Goal: Feedback & Contribution: Contribute content

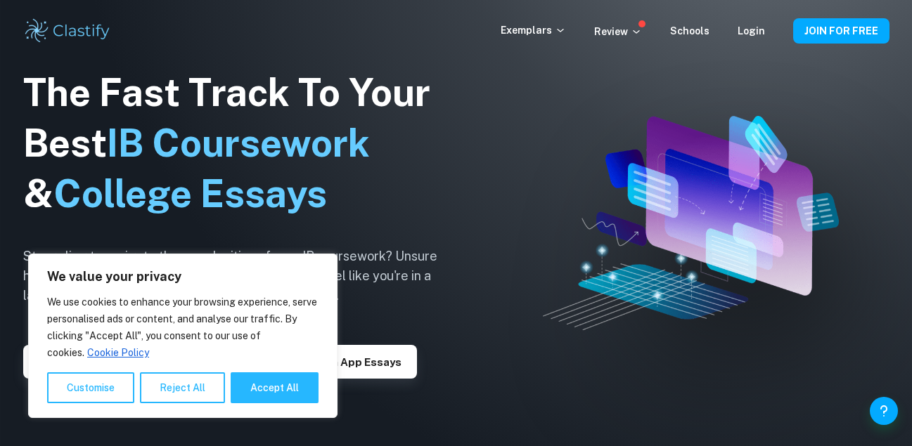
click at [387, 144] on h1 "The Fast Track To Your Best IB Coursework & College Essays" at bounding box center [241, 143] width 436 height 152
click at [285, 393] on button "Accept All" at bounding box center [275, 388] width 88 height 31
checkbox input "true"
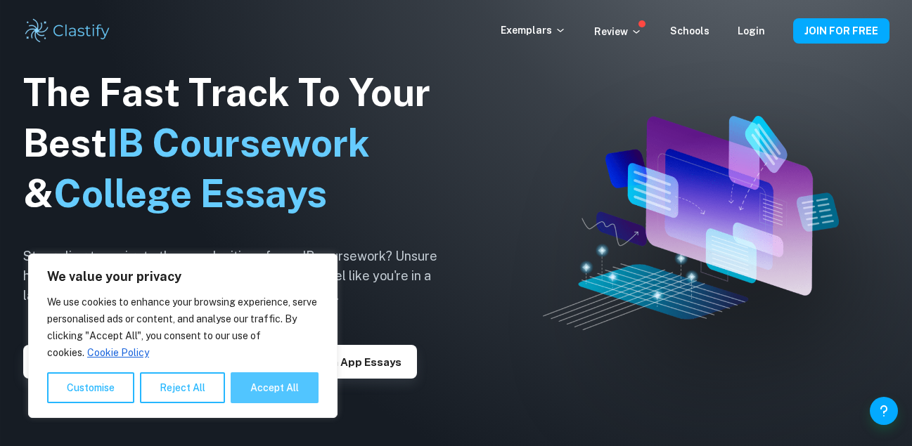
checkbox input "true"
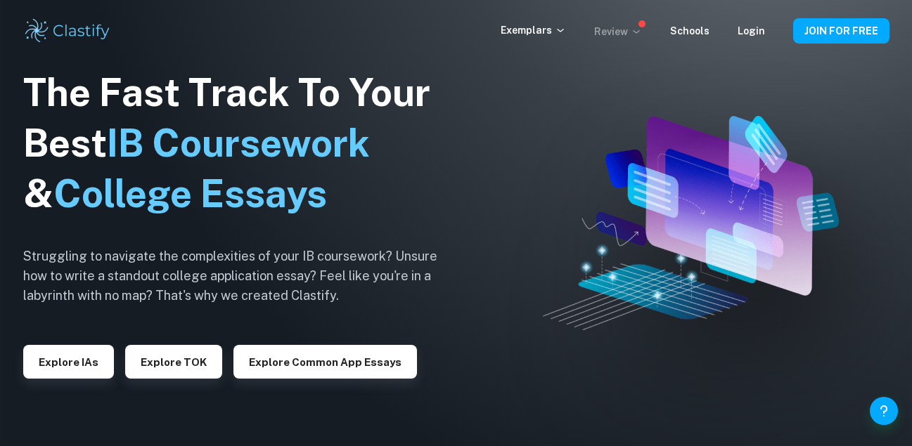
click at [641, 34] on icon at bounding box center [636, 31] width 11 height 11
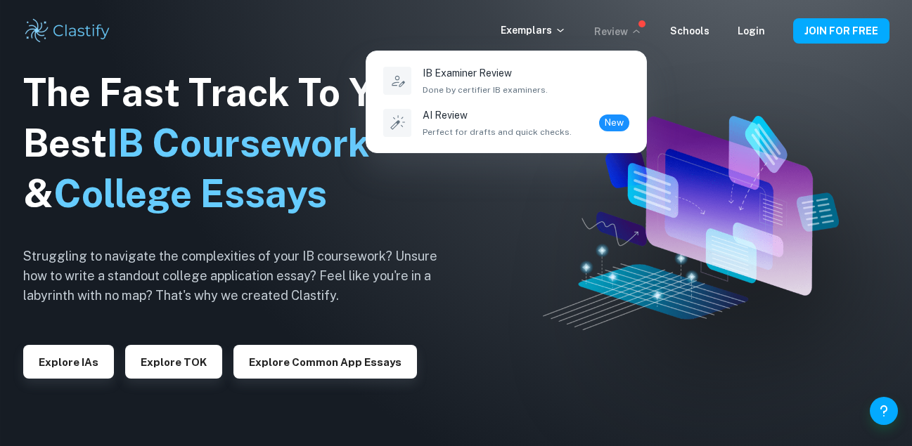
click at [712, 141] on div at bounding box center [456, 223] width 912 height 446
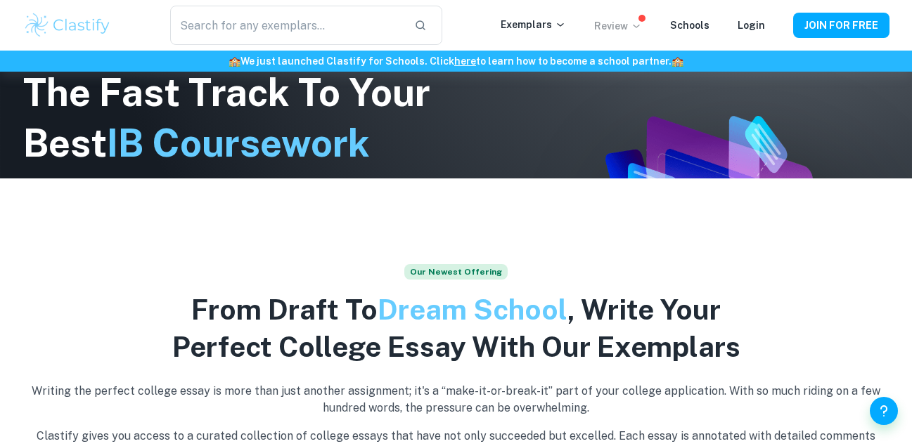
scroll to position [269, 0]
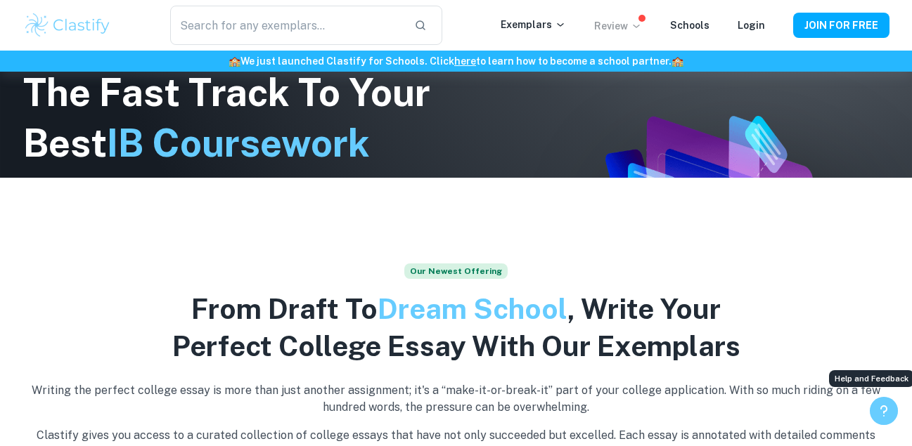
click at [879, 403] on icon "Help and Feedback" at bounding box center [883, 411] width 17 height 17
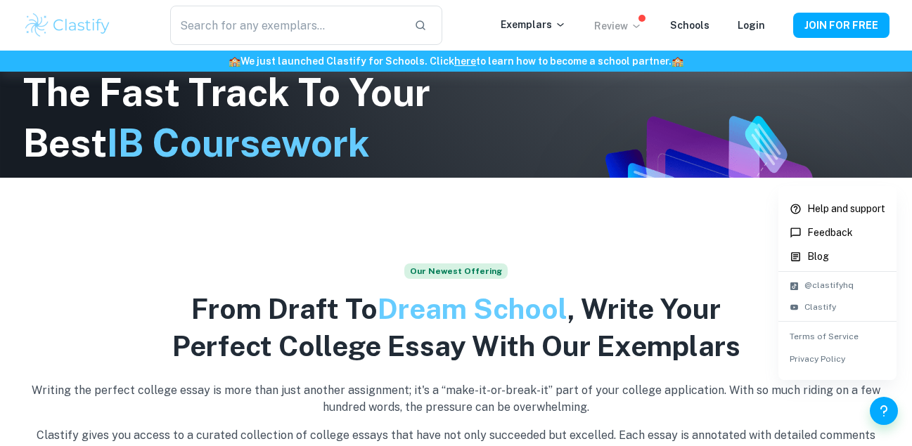
click at [699, 265] on div at bounding box center [456, 223] width 912 height 446
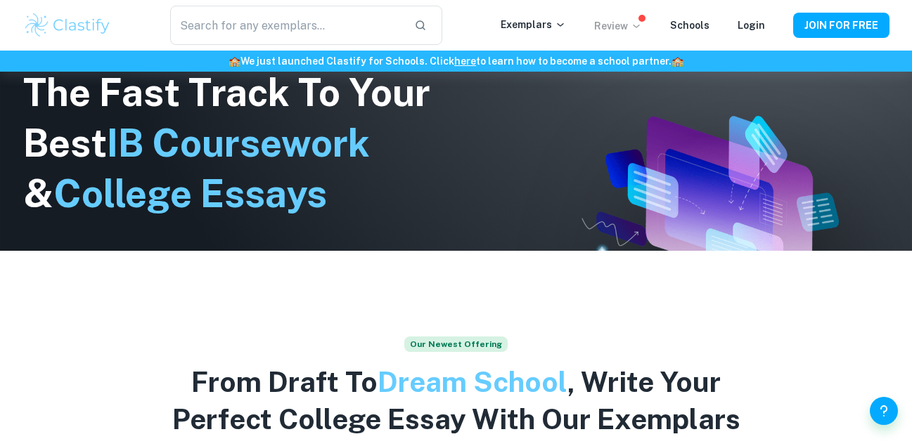
scroll to position [197, 0]
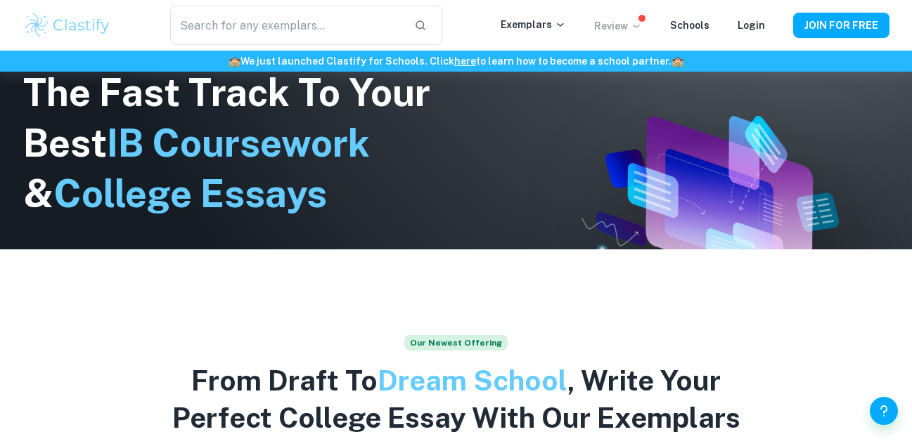
click at [463, 51] on div "🏫 We just launched Clastify for Schools. Click here to learn how to become a sc…" at bounding box center [456, 61] width 912 height 21
click at [462, 56] on link "here" at bounding box center [465, 61] width 22 height 11
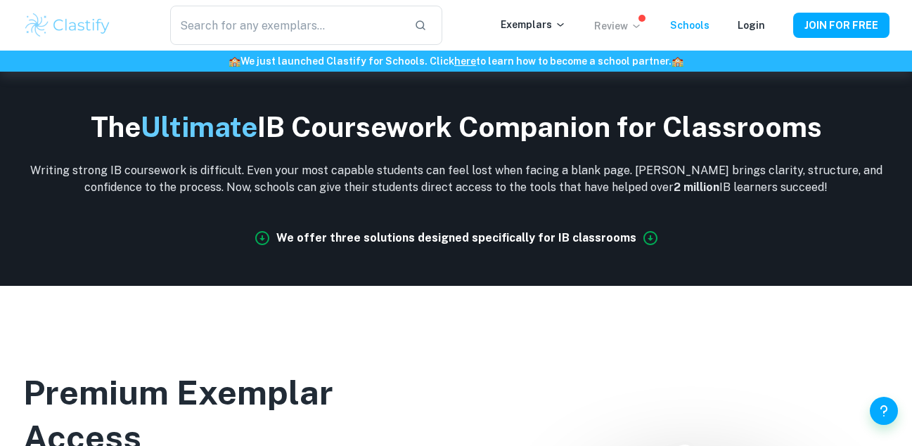
scroll to position [495, 0]
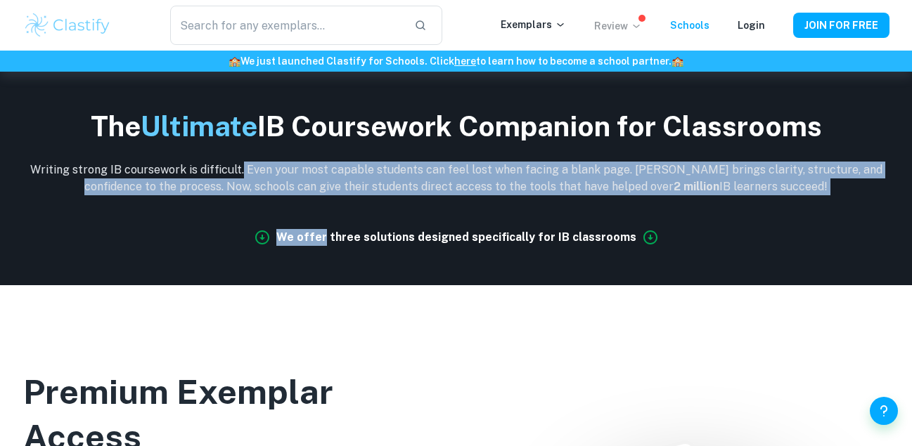
drag, startPoint x: 237, startPoint y: 155, endPoint x: 350, endPoint y: 247, distance: 145.9
click at [350, 247] on div "The Ultimate IB Coursework Companion for Classrooms Writing strong IB coursewor…" at bounding box center [456, 154] width 912 height 262
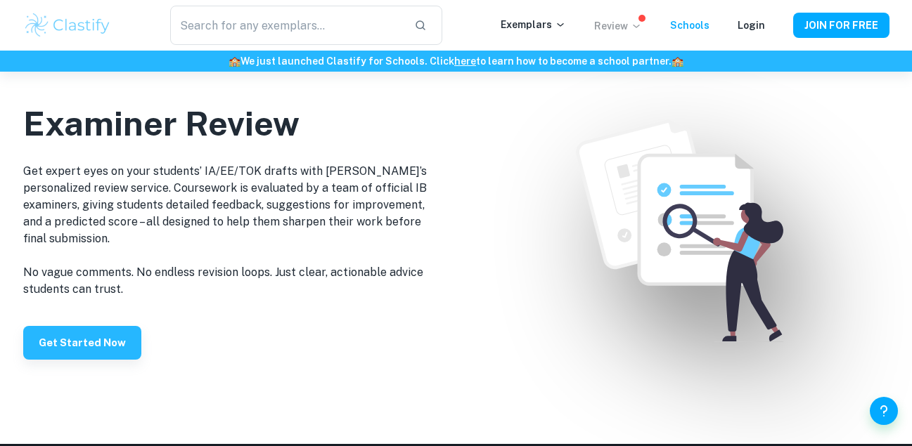
scroll to position [1630, 0]
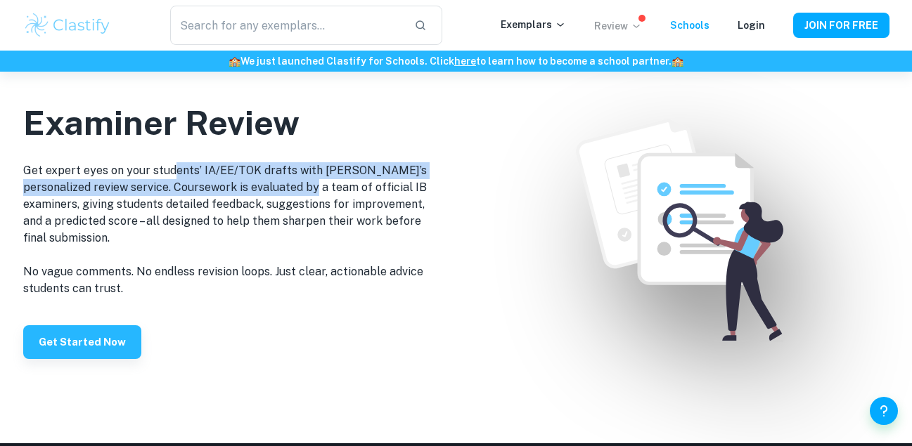
drag, startPoint x: 175, startPoint y: 168, endPoint x: 290, endPoint y: 200, distance: 119.1
click at [290, 200] on p "Get expert eyes on your students’ IA/EE/TOK drafts with Clastify’s personalized…" at bounding box center [232, 204] width 419 height 84
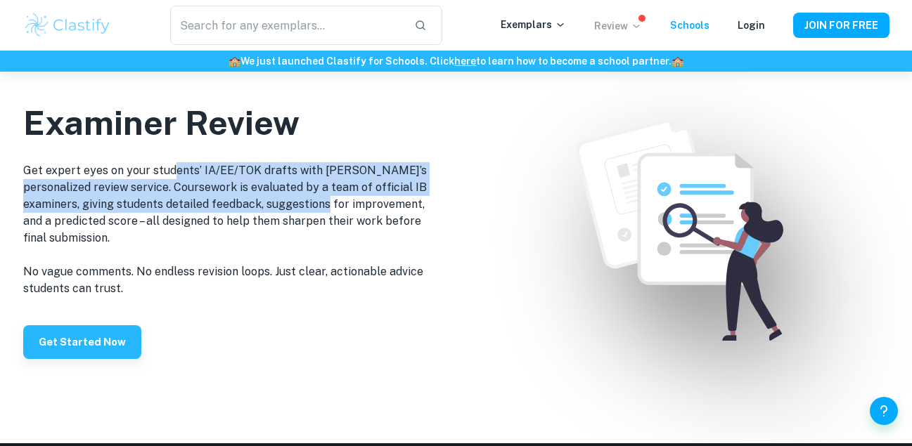
click at [290, 200] on p "Get expert eyes on your students’ IA/EE/TOK drafts with Clastify’s personalized…" at bounding box center [232, 204] width 419 height 84
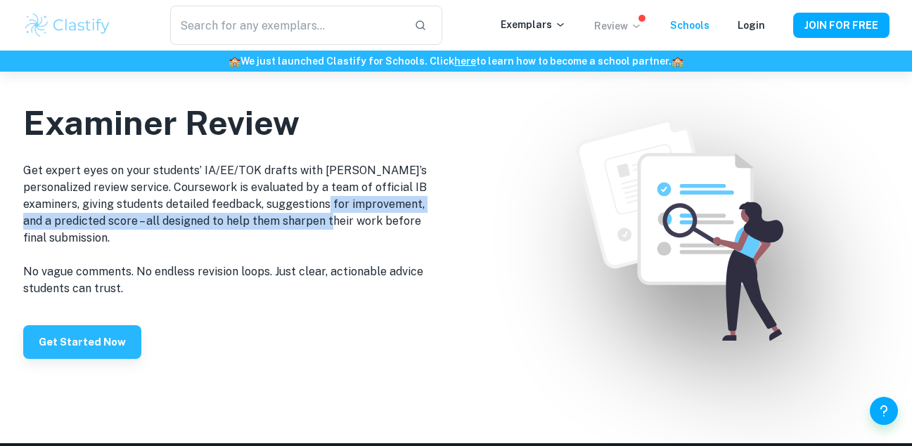
drag, startPoint x: 290, startPoint y: 200, endPoint x: 324, endPoint y: 221, distance: 40.0
click at [324, 221] on p "Get expert eyes on your students’ IA/EE/TOK drafts with Clastify’s personalized…" at bounding box center [232, 204] width 419 height 84
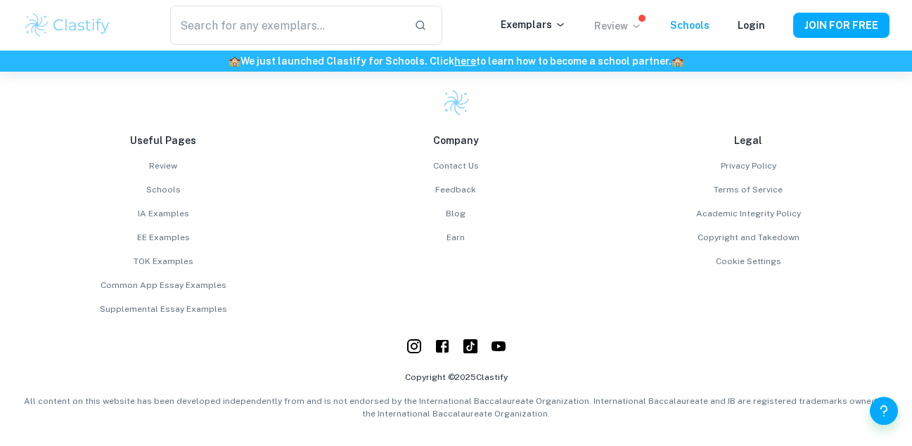
scroll to position [3760, 0]
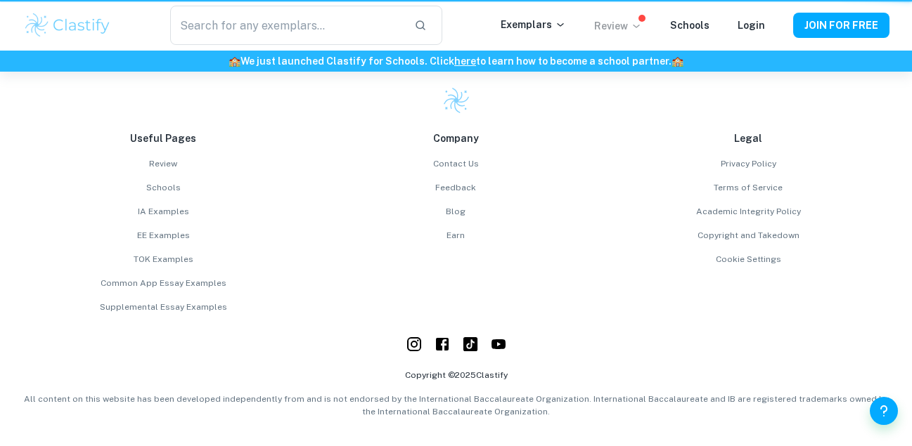
scroll to position [197, 0]
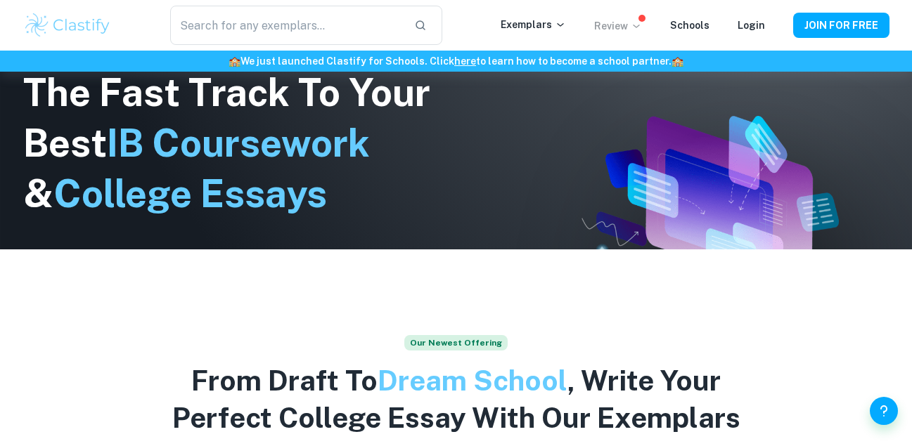
click at [639, 28] on icon at bounding box center [636, 25] width 11 height 11
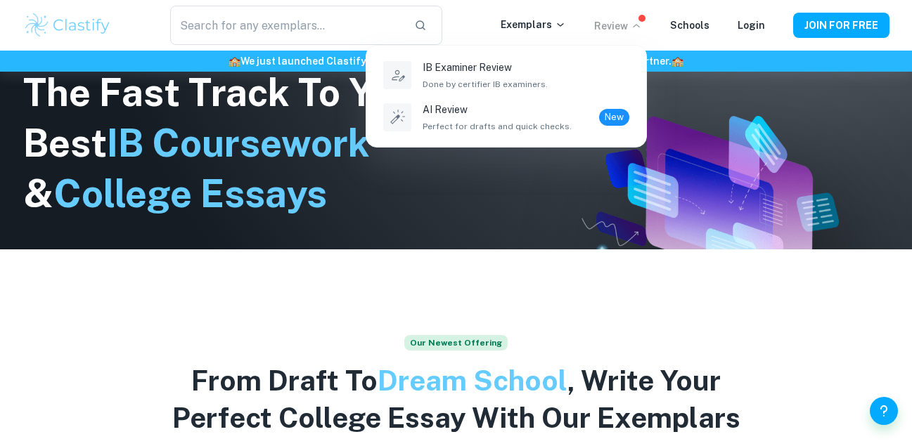
click at [770, 79] on div at bounding box center [456, 223] width 912 height 446
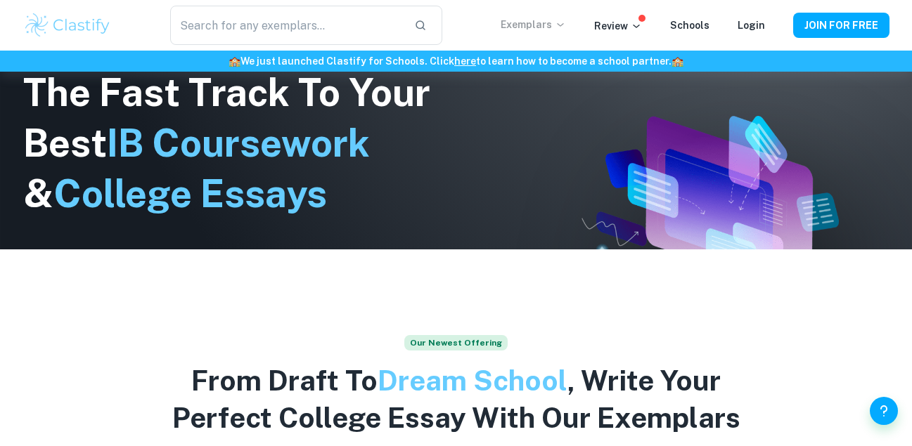
click at [542, 23] on p "Exemplars" at bounding box center [533, 24] width 65 height 15
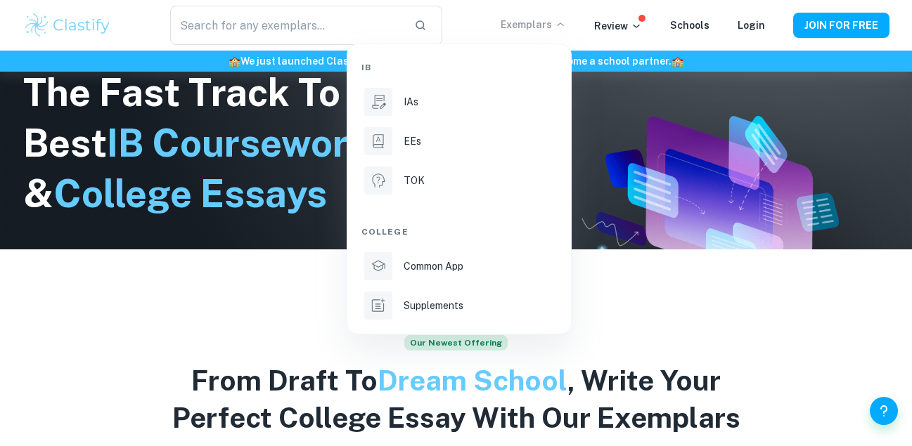
click at [690, 226] on div at bounding box center [456, 223] width 912 height 446
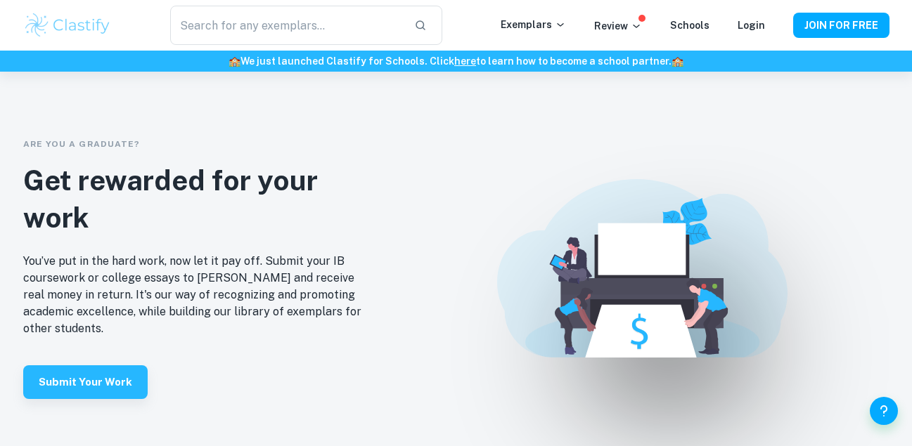
scroll to position [2855, 0]
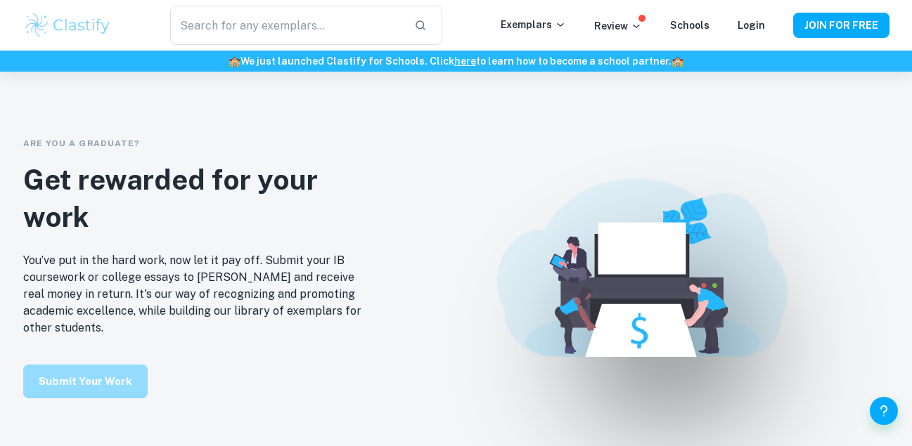
click at [120, 365] on button "Submit your work" at bounding box center [85, 382] width 124 height 34
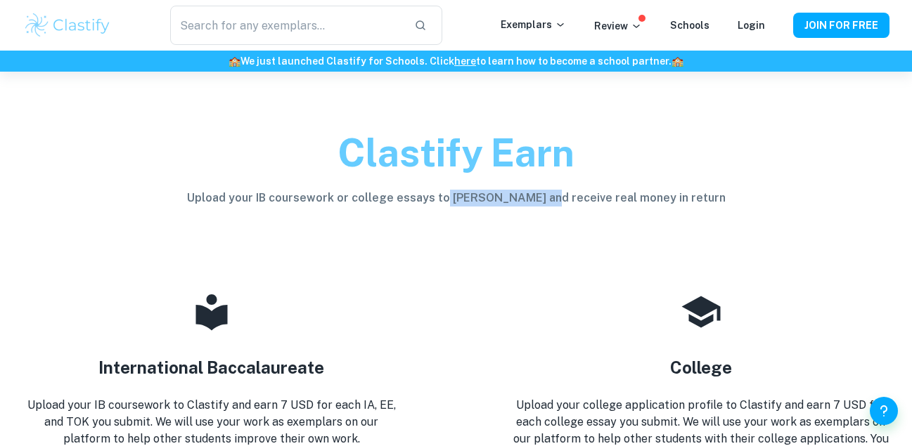
drag, startPoint x: 470, startPoint y: 201, endPoint x: 562, endPoint y: 235, distance: 98.7
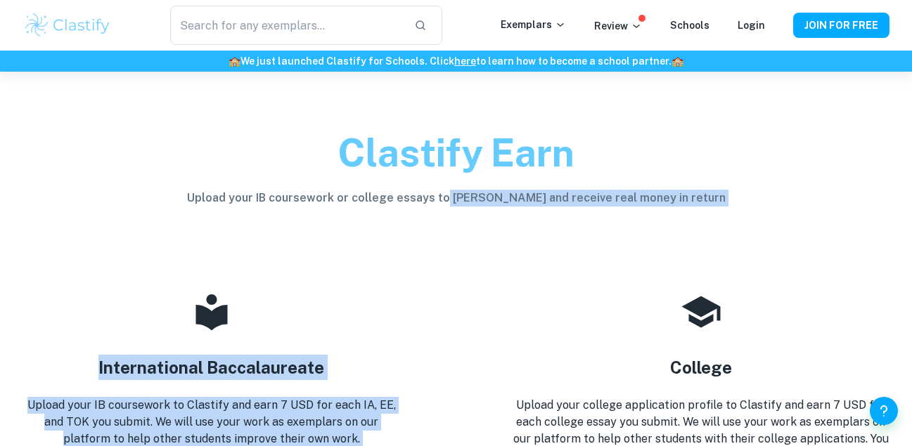
click at [562, 235] on div "College Upload your college application profile to Clastify and earn 7 USD for …" at bounding box center [644, 375] width 489 height 280
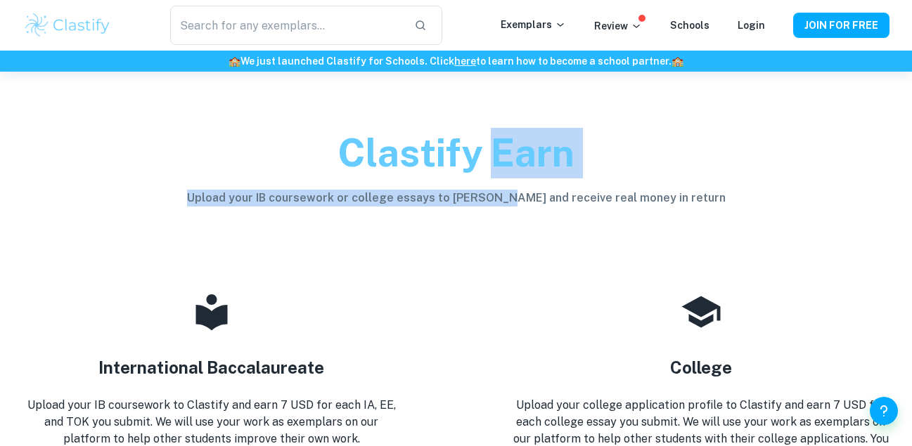
drag, startPoint x: 500, startPoint y: 181, endPoint x: 522, endPoint y: 228, distance: 52.5
click at [522, 228] on div "Clastify Earn Upload your IB coursework or college essays to Clastify and recei…" at bounding box center [456, 153] width 866 height 163
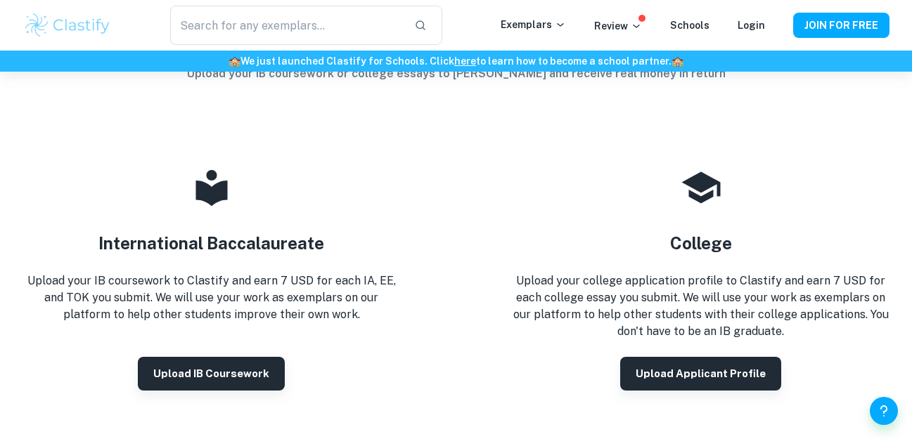
scroll to position [126, 0]
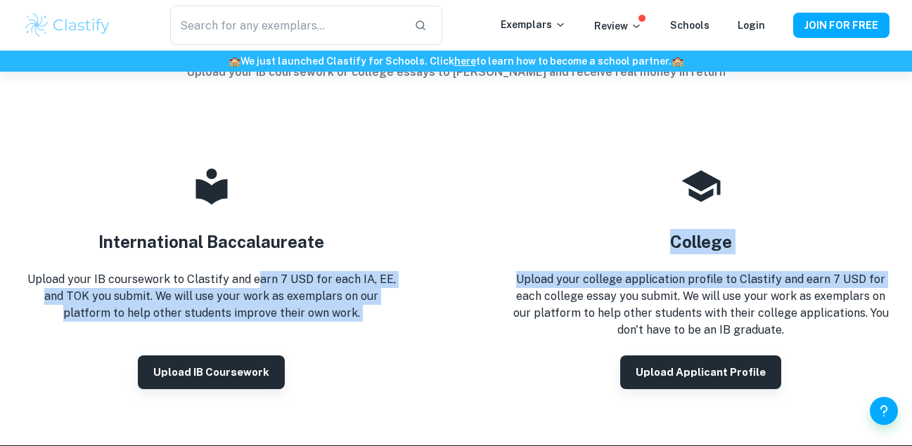
drag, startPoint x: 258, startPoint y: 283, endPoint x: 408, endPoint y: 292, distance: 150.7
click at [408, 292] on div "International Baccalaureate Upload your IB coursework to Clastify and earn 7 US…" at bounding box center [400, 249] width 979 height 280
click at [408, 292] on div "College Upload your college application profile to Clastify and earn 7 USD for …" at bounding box center [644, 249] width 489 height 280
drag, startPoint x: 408, startPoint y: 292, endPoint x: 332, endPoint y: 268, distance: 80.3
click at [332, 268] on div "International Baccalaureate Upload your IB coursework to Clastify and earn 7 US…" at bounding box center [400, 249] width 979 height 280
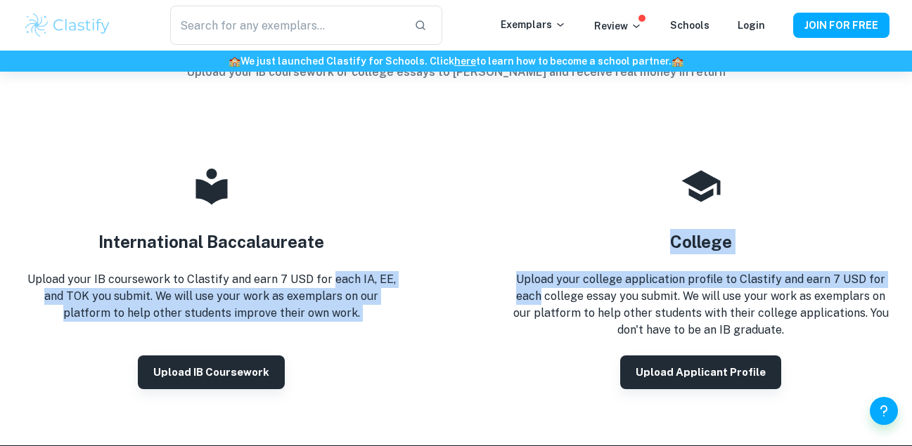
click at [332, 268] on div "International Baccalaureate Upload your IB coursework to Clastify and earn 7 US…" at bounding box center [211, 277] width 377 height 224
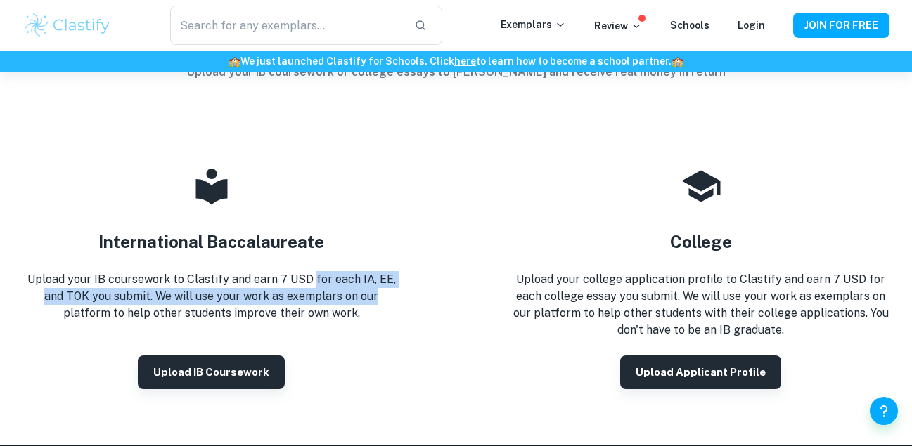
drag, startPoint x: 314, startPoint y: 273, endPoint x: 385, endPoint y: 295, distance: 74.1
click at [385, 295] on p "Upload your IB coursework to Clastify and earn 7 USD for each IA, EE, and TOK y…" at bounding box center [211, 296] width 377 height 51
drag, startPoint x: 385, startPoint y: 295, endPoint x: 286, endPoint y: 283, distance: 99.1
click at [286, 283] on p "Upload your IB coursework to Clastify and earn 7 USD for each IA, EE, and TOK y…" at bounding box center [211, 296] width 377 height 51
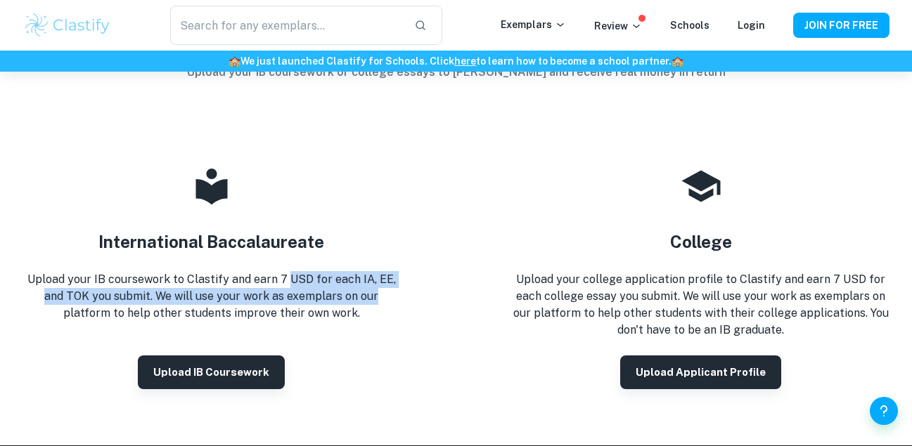
click at [286, 283] on p "Upload your IB coursework to Clastify and earn 7 USD for each IA, EE, and TOK y…" at bounding box center [211, 296] width 377 height 51
drag, startPoint x: 286, startPoint y: 283, endPoint x: 321, endPoint y: 307, distance: 42.3
click at [321, 307] on p "Upload your IB coursework to Clastify and earn 7 USD for each IA, EE, and TOK y…" at bounding box center [211, 296] width 377 height 51
drag, startPoint x: 321, startPoint y: 307, endPoint x: 280, endPoint y: 276, distance: 51.6
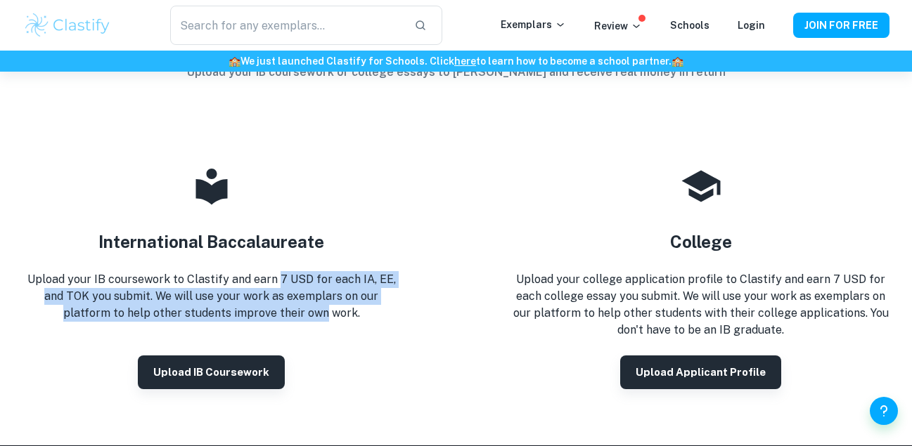
click at [280, 276] on p "Upload your IB coursework to Clastify and earn 7 USD for each IA, EE, and TOK y…" at bounding box center [211, 296] width 377 height 51
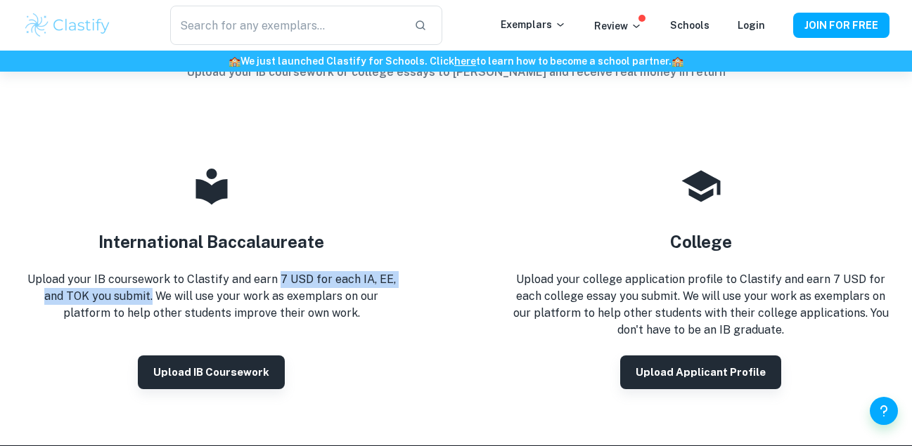
drag, startPoint x: 280, startPoint y: 276, endPoint x: 150, endPoint y: 297, distance: 131.7
click at [150, 297] on p "Upload your IB coursework to Clastify and earn 7 USD for each IA, EE, and TOK y…" at bounding box center [211, 296] width 377 height 51
drag, startPoint x: 150, startPoint y: 297, endPoint x: 186, endPoint y: 284, distance: 38.0
click at [186, 284] on p "Upload your IB coursework to Clastify and earn 7 USD for each IA, EE, and TOK y…" at bounding box center [211, 296] width 377 height 51
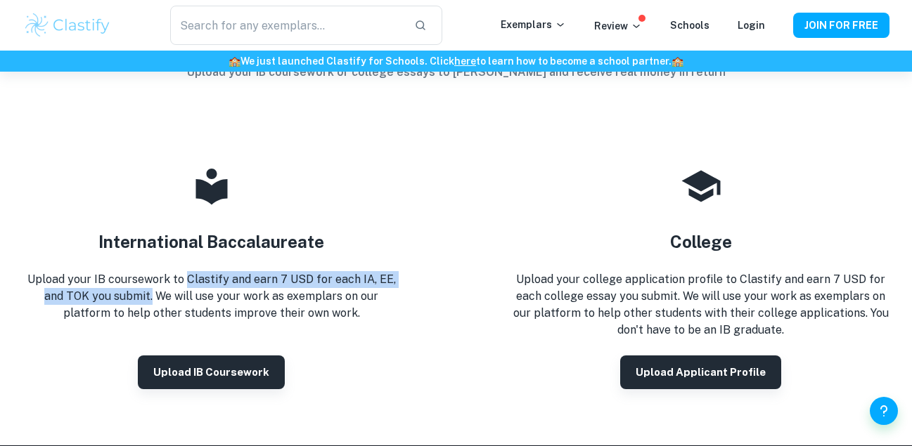
click at [186, 284] on p "Upload your IB coursework to Clastify and earn 7 USD for each IA, EE, and TOK y…" at bounding box center [211, 296] width 377 height 51
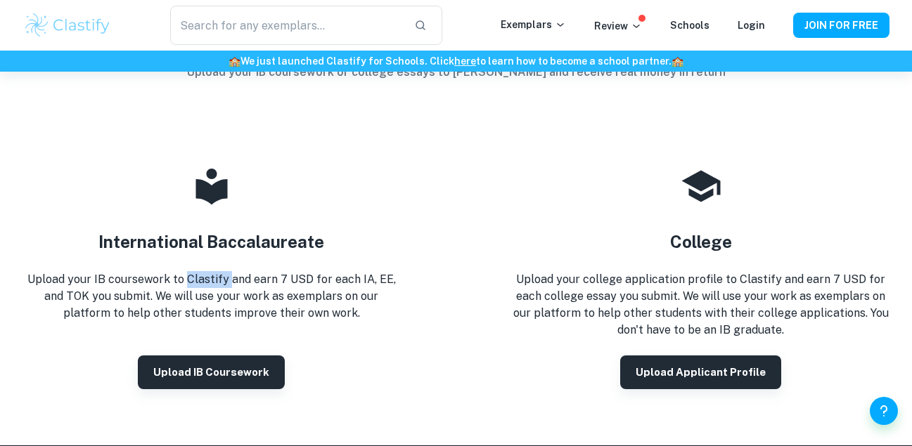
click at [186, 284] on p "Upload your IB coursework to Clastify and earn 7 USD for each IA, EE, and TOK y…" at bounding box center [211, 296] width 377 height 51
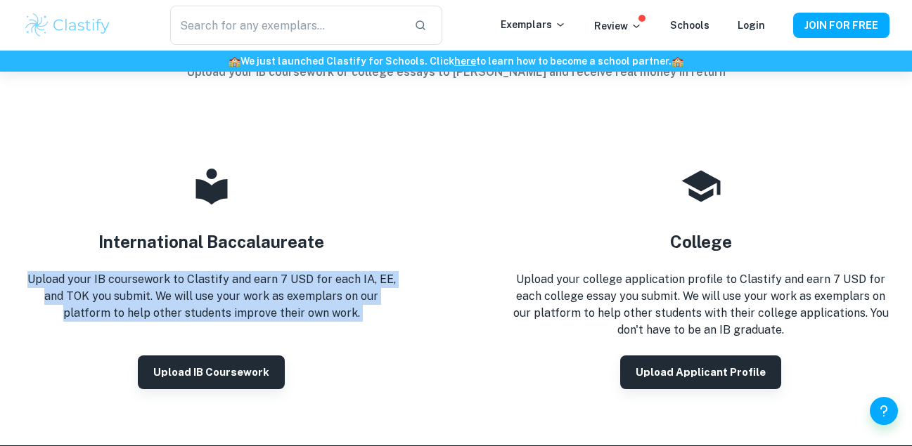
click at [186, 284] on p "Upload your IB coursework to Clastify and earn 7 USD for each IA, EE, and TOK y…" at bounding box center [211, 296] width 377 height 51
drag, startPoint x: 186, startPoint y: 284, endPoint x: 286, endPoint y: 314, distance: 104.8
click at [286, 314] on p "Upload your IB coursework to Clastify and earn 7 USD for each IA, EE, and TOK y…" at bounding box center [211, 296] width 377 height 51
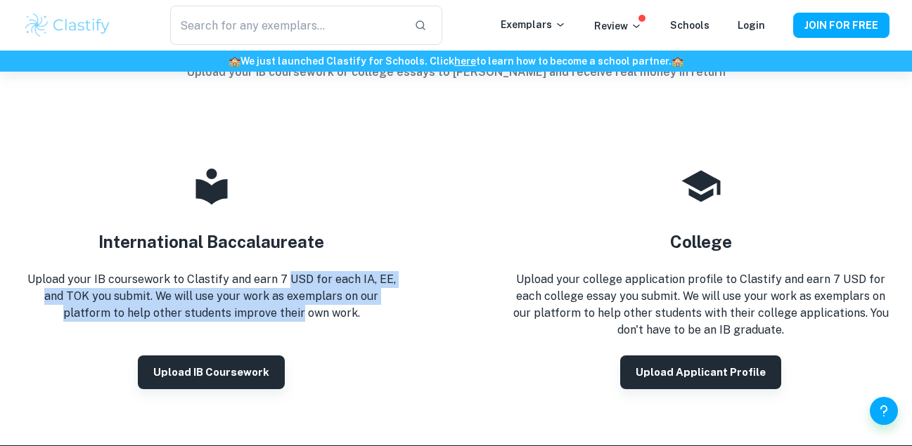
drag, startPoint x: 286, startPoint y: 314, endPoint x: 296, endPoint y: 282, distance: 33.1
click at [296, 282] on p "Upload your IB coursework to Clastify and earn 7 USD for each IA, EE, and TOK y…" at bounding box center [211, 296] width 377 height 51
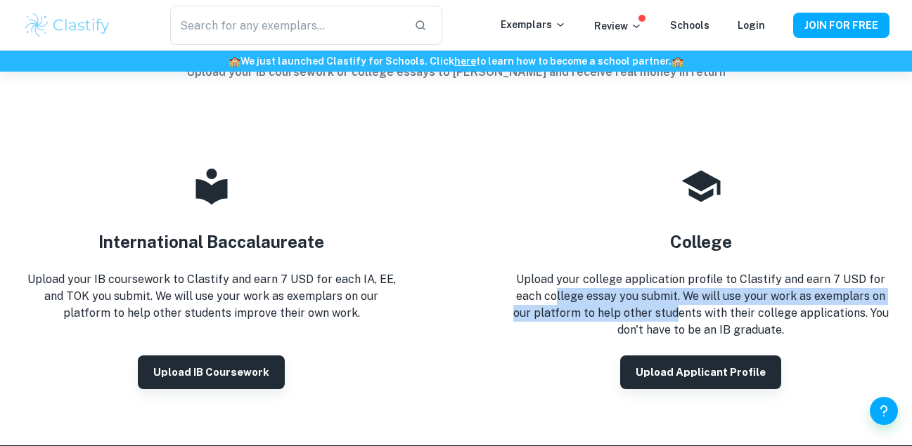
drag, startPoint x: 557, startPoint y: 289, endPoint x: 678, endPoint y: 309, distance: 121.9
click at [678, 309] on p "Upload your college application profile to Clastify and earn 7 USD for each col…" at bounding box center [700, 304] width 377 height 67
drag, startPoint x: 678, startPoint y: 309, endPoint x: 695, endPoint y: 294, distance: 22.9
click at [695, 294] on p "Upload your college application profile to Clastify and earn 7 USD for each col…" at bounding box center [700, 304] width 377 height 67
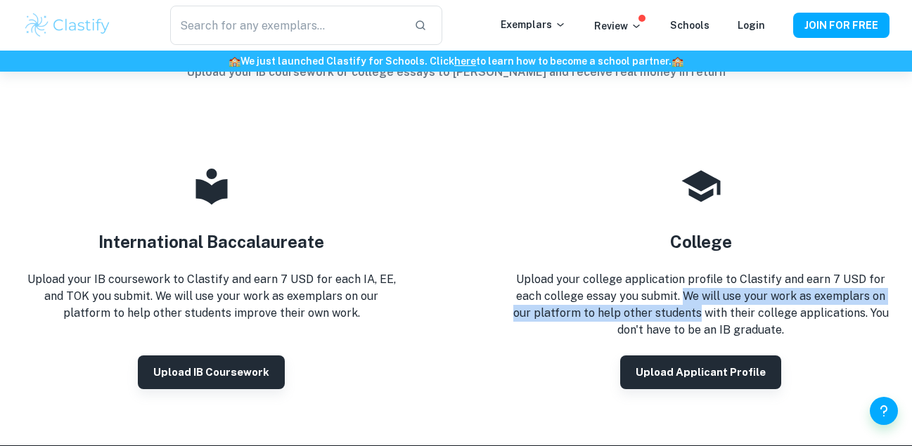
click at [695, 294] on p "Upload your college application profile to Clastify and earn 7 USD for each col…" at bounding box center [700, 304] width 377 height 67
drag, startPoint x: 695, startPoint y: 294, endPoint x: 760, endPoint y: 316, distance: 69.1
click at [760, 316] on p "Upload your college application profile to Clastify and earn 7 USD for each col…" at bounding box center [700, 304] width 377 height 67
drag, startPoint x: 760, startPoint y: 316, endPoint x: 701, endPoint y: 297, distance: 62.2
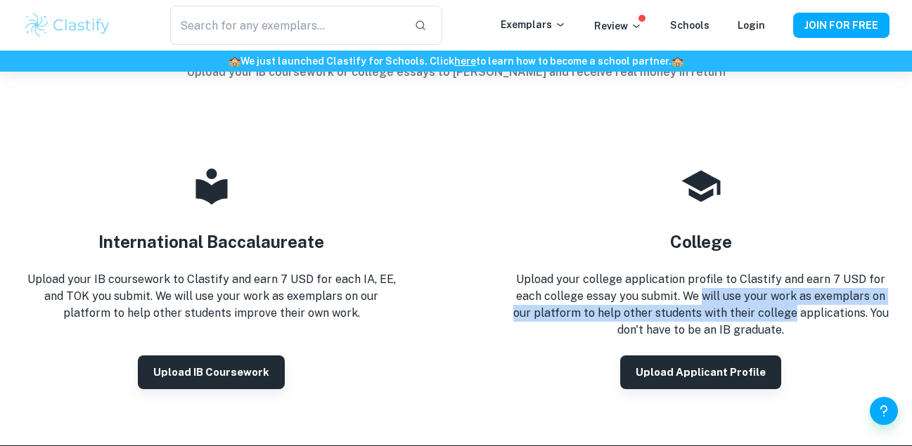
click at [701, 297] on p "Upload your college application profile to Clastify and earn 7 USD for each col…" at bounding box center [700, 304] width 377 height 67
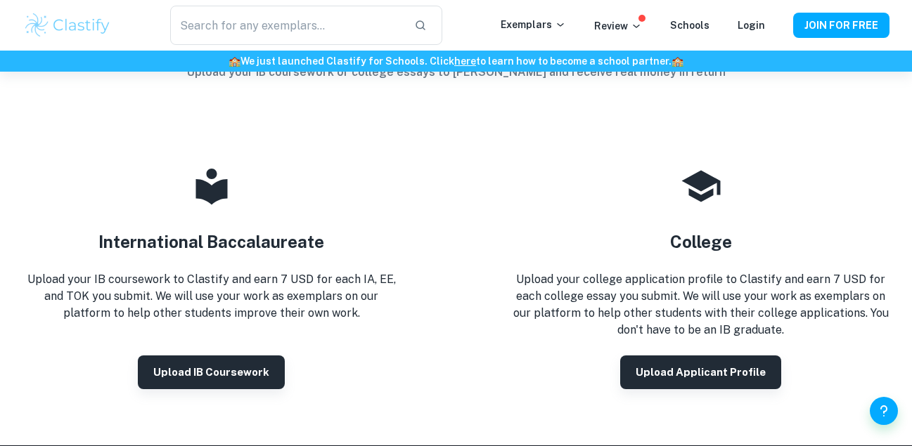
scroll to position [0, 0]
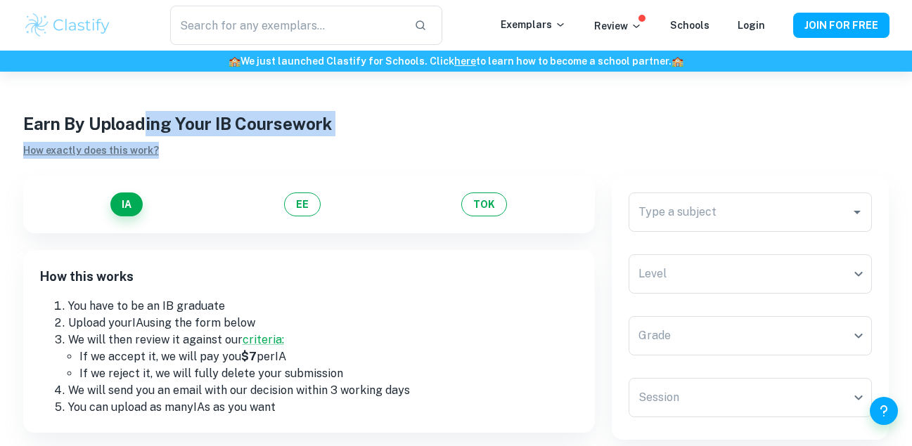
drag, startPoint x: 145, startPoint y: 125, endPoint x: 259, endPoint y: 141, distance: 115.0
click at [259, 141] on div "Earn By Uploading Your IB Coursework How exactly does this work?" at bounding box center [456, 135] width 866 height 48
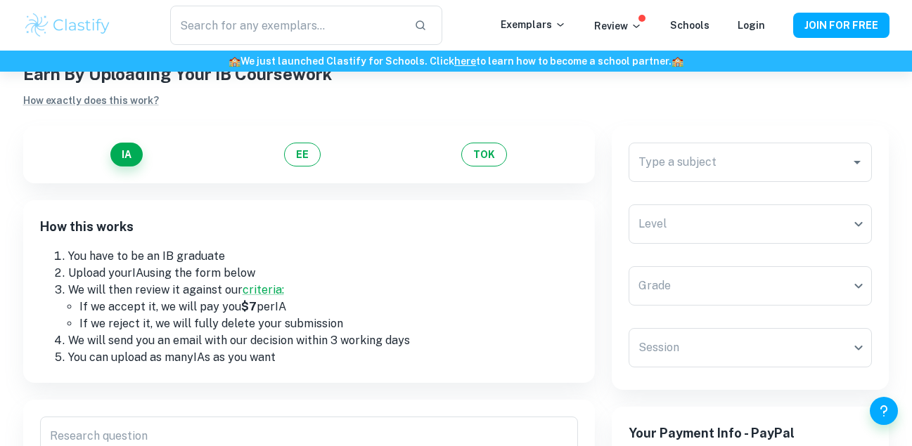
scroll to position [51, 0]
drag, startPoint x: 206, startPoint y: 269, endPoint x: 230, endPoint y: 271, distance: 24.1
click at [230, 271] on li "Upload your IA using the form below" at bounding box center [323, 272] width 510 height 17
drag, startPoint x: 230, startPoint y: 271, endPoint x: 151, endPoint y: 274, distance: 78.8
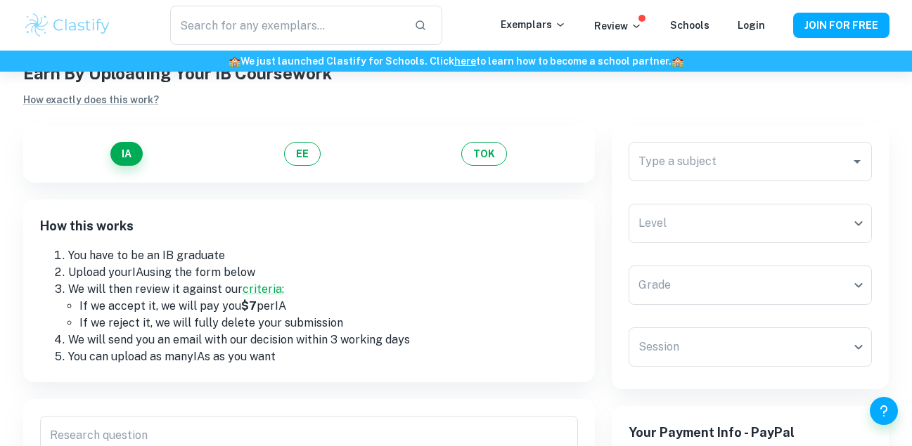
click at [151, 274] on li "Upload your IA using the form below" at bounding box center [323, 272] width 510 height 17
drag, startPoint x: 151, startPoint y: 274, endPoint x: 272, endPoint y: 268, distance: 121.1
click at [272, 268] on li "Upload your IA using the form below" at bounding box center [323, 272] width 510 height 17
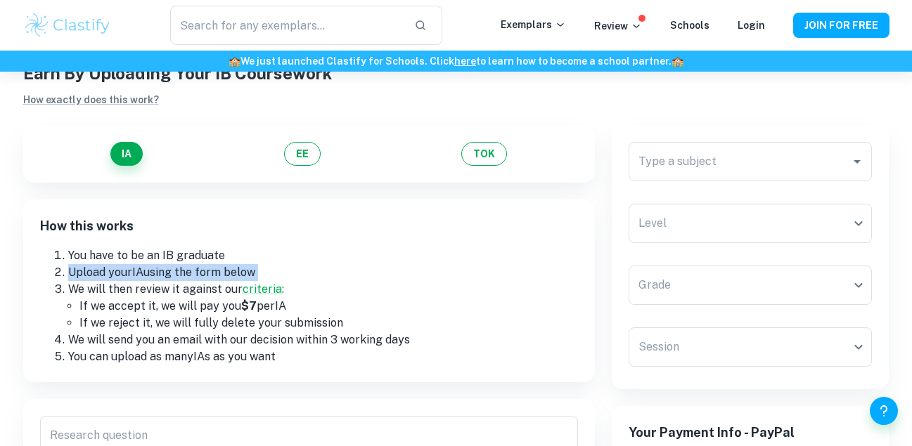
click at [272, 268] on li "Upload your IA using the form below" at bounding box center [323, 272] width 510 height 17
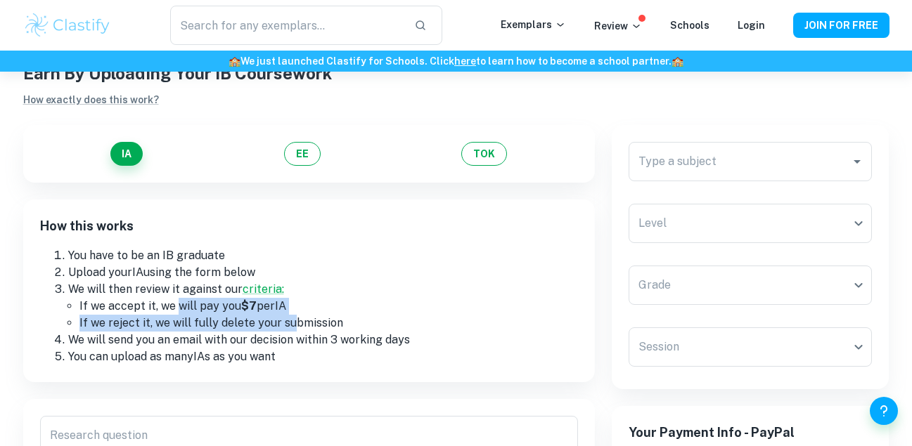
drag, startPoint x: 178, startPoint y: 300, endPoint x: 290, endPoint y: 331, distance: 116.6
click at [290, 331] on ul "If we accept it, we will pay you $7 per IA If we reject it, we will fully delet…" at bounding box center [323, 315] width 510 height 34
click at [290, 331] on li "If we reject it, we will fully delete your submission" at bounding box center [328, 323] width 498 height 17
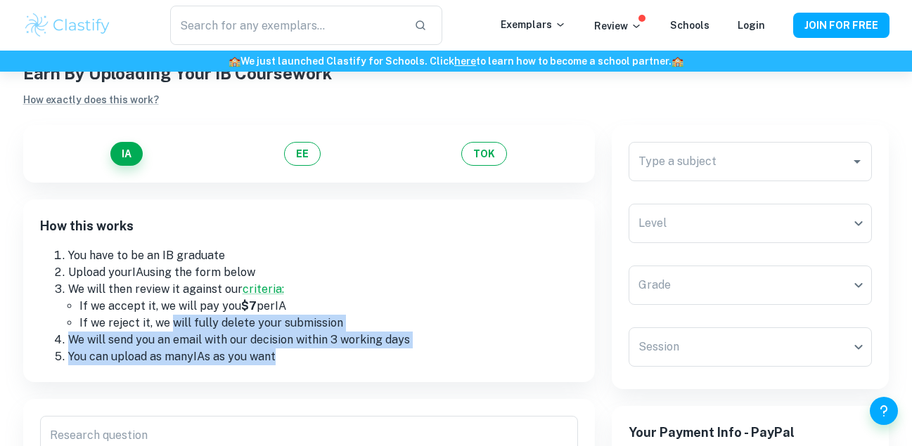
drag, startPoint x: 169, startPoint y: 318, endPoint x: 291, endPoint y: 360, distance: 128.5
click at [291, 360] on ol "You have to be an IB graduate Upload your IA using the form below We will then …" at bounding box center [309, 306] width 538 height 118
click at [291, 360] on li "You can upload as many IA s as you want" at bounding box center [323, 357] width 510 height 17
drag, startPoint x: 198, startPoint y: 325, endPoint x: 331, endPoint y: 366, distance: 139.2
click at [331, 366] on div "How this works You have to be an IB graduate Upload your IA using the form belo…" at bounding box center [309, 291] width 572 height 183
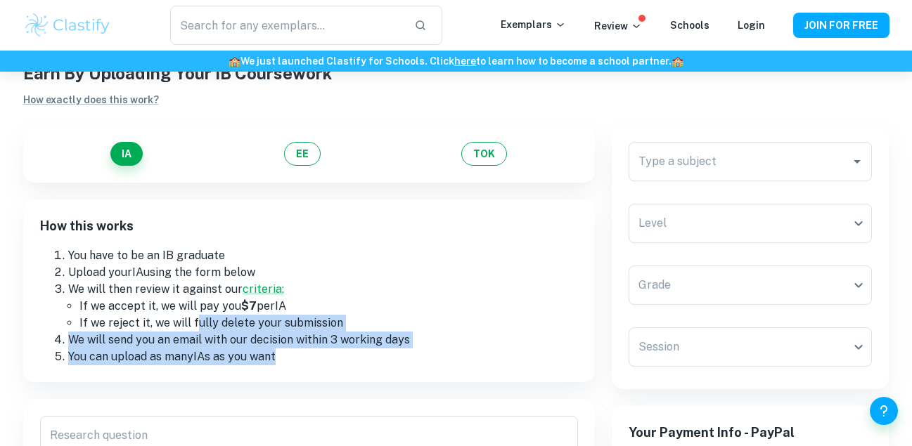
click at [331, 366] on div "How this works You have to be an IB graduate Upload your IA using the form belo…" at bounding box center [309, 291] width 572 height 183
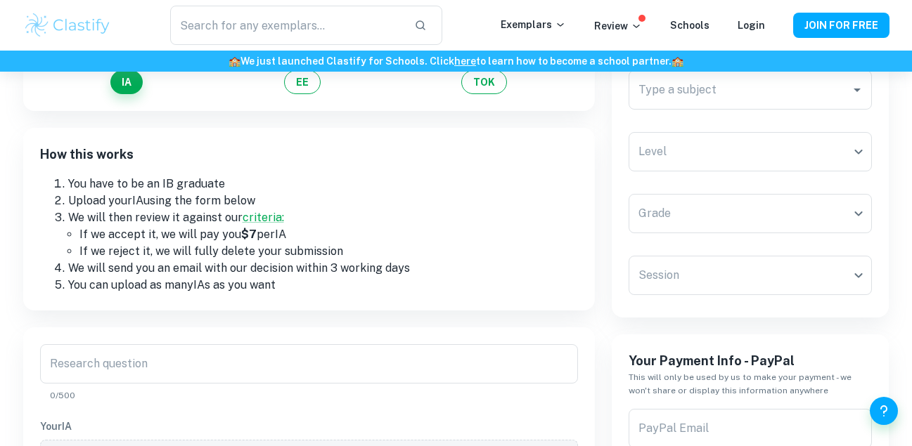
scroll to position [123, 0]
drag, startPoint x: 214, startPoint y: 276, endPoint x: 346, endPoint y: 296, distance: 132.9
click at [346, 296] on div "How this works You have to be an IB graduate Upload your IA using the form belo…" at bounding box center [309, 218] width 572 height 183
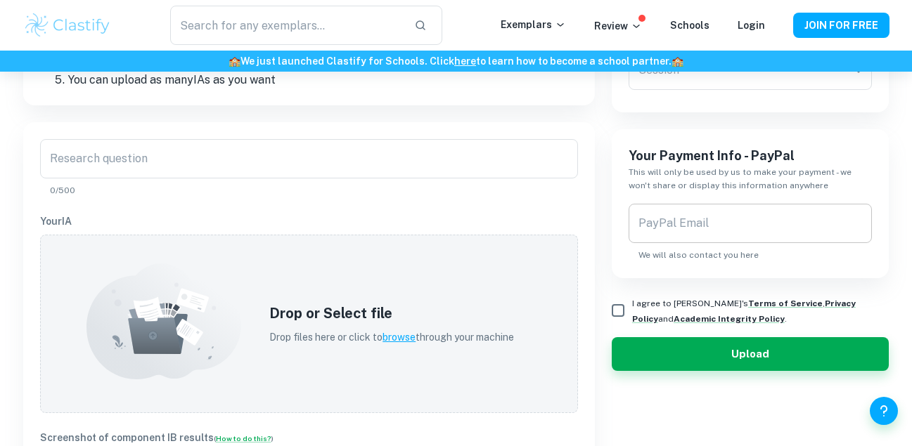
click at [709, 212] on input "PayPal Email" at bounding box center [750, 223] width 244 height 39
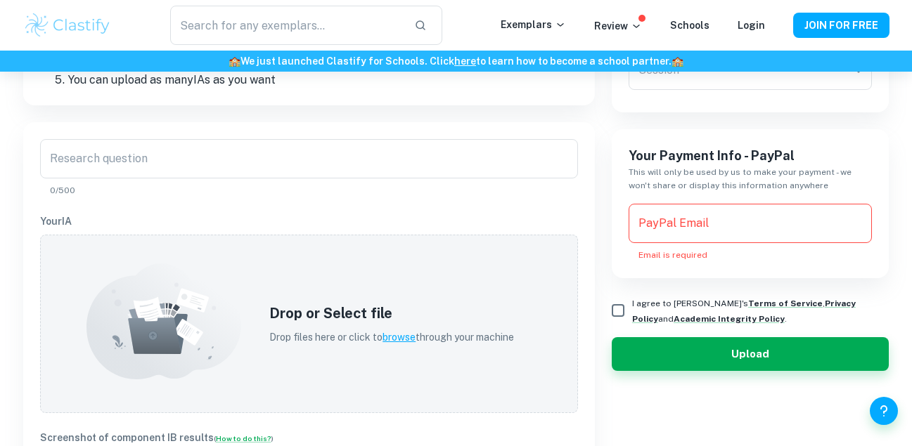
click at [692, 148] on h6 "Your Payment Info - PayPal" at bounding box center [750, 156] width 244 height 20
drag, startPoint x: 692, startPoint y: 148, endPoint x: 768, endPoint y: 173, distance: 79.8
click at [768, 173] on div "Your Payment Info - PayPal This will only be used by us to make your payment - …" at bounding box center [751, 203] width 278 height 149
click at [768, 173] on h6 "This will only be used by us to make your payment - we won't share or display t…" at bounding box center [750, 179] width 244 height 27
drag, startPoint x: 768, startPoint y: 173, endPoint x: 674, endPoint y: 168, distance: 93.6
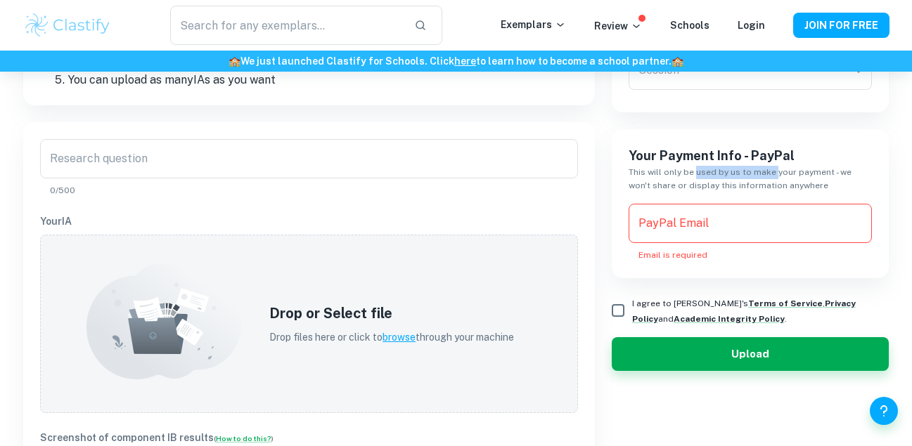
click at [674, 168] on h6 "This will only be used by us to make your payment - we won't share or display t…" at bounding box center [750, 179] width 244 height 27
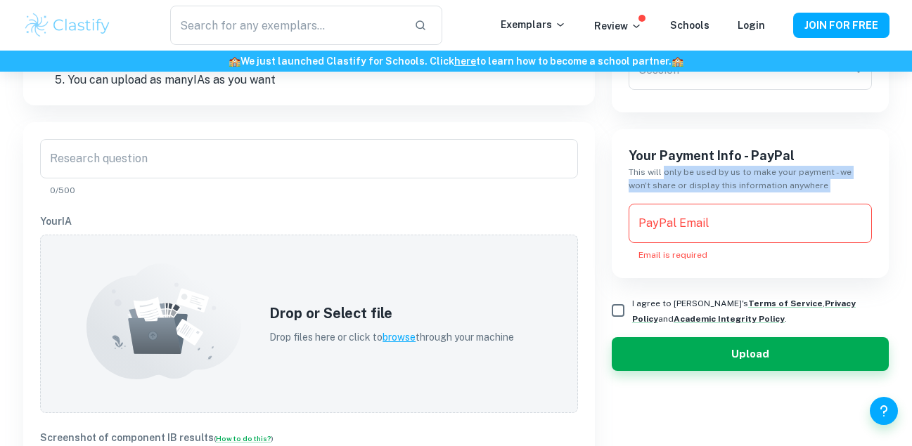
drag, startPoint x: 674, startPoint y: 168, endPoint x: 877, endPoint y: 191, distance: 203.7
click at [877, 191] on div "Your Payment Info - PayPal This will only be used by us to make your payment - …" at bounding box center [751, 203] width 278 height 149
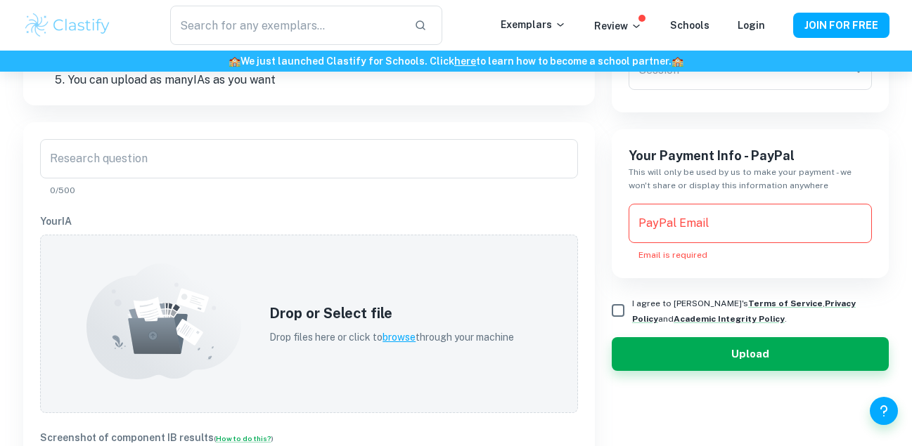
drag, startPoint x: 845, startPoint y: 192, endPoint x: 807, endPoint y: 186, distance: 38.5
click at [807, 186] on h6 "This will only be used by us to make your payment - we won't share or display t…" at bounding box center [750, 179] width 244 height 27
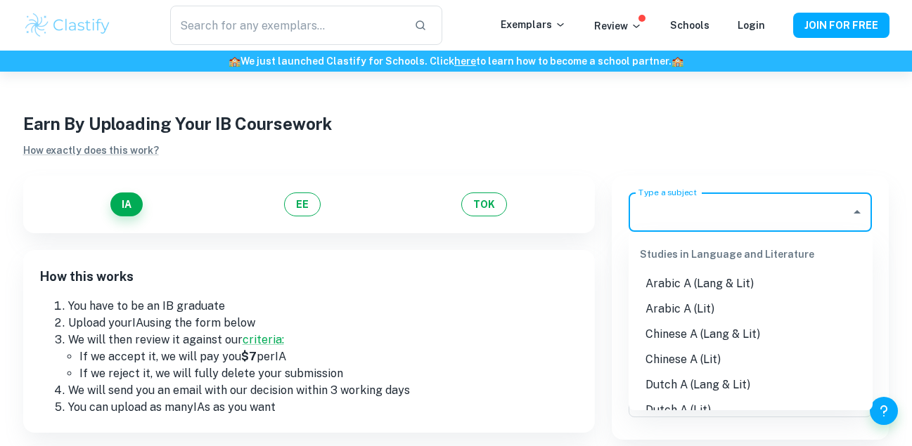
click at [753, 222] on input "Type a subject" at bounding box center [740, 212] width 210 height 27
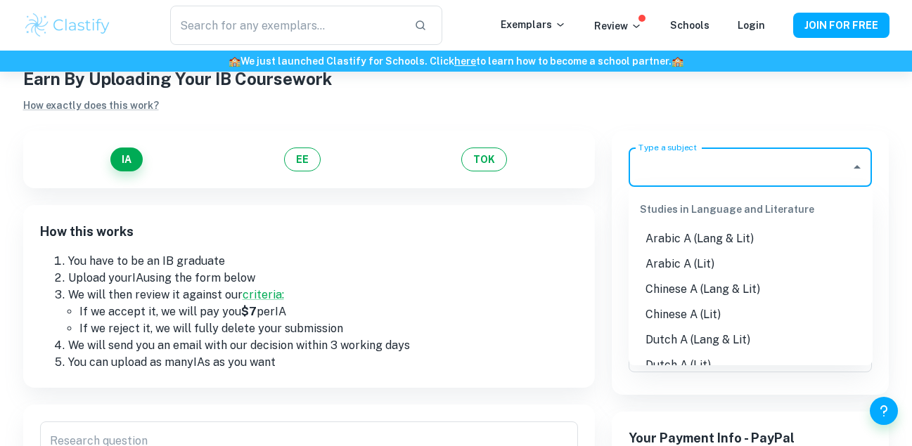
scroll to position [49, 0]
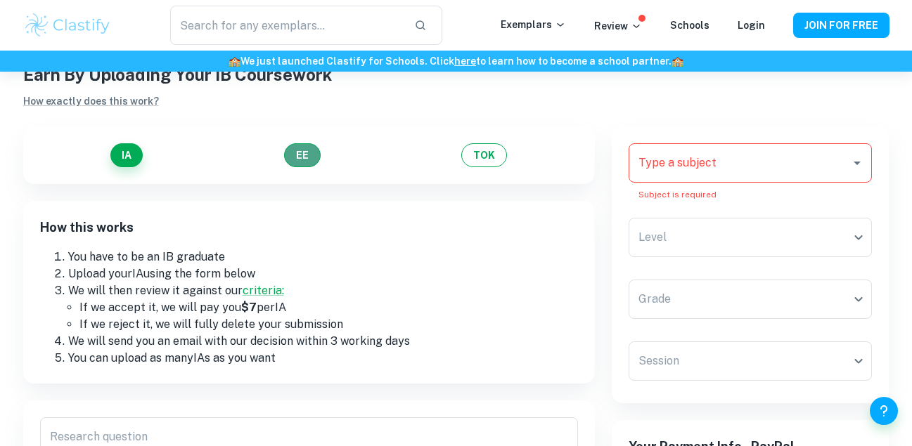
click at [314, 153] on button "EE" at bounding box center [302, 155] width 37 height 24
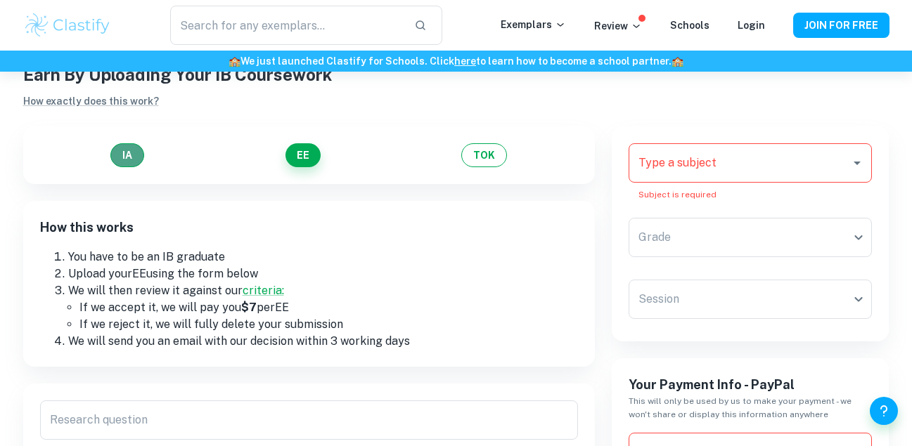
click at [122, 160] on button "IA" at bounding box center [127, 155] width 34 height 24
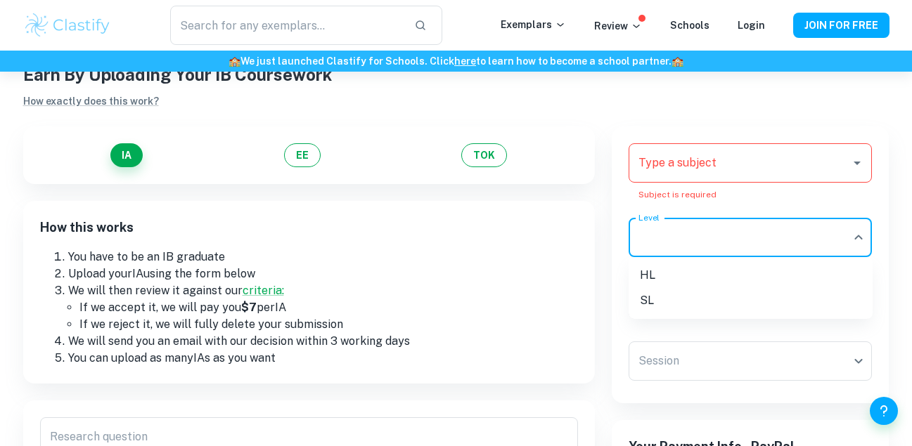
click at [740, 243] on body "We value your privacy We use cookies to enhance your browsing experience, serve…" at bounding box center [456, 245] width 912 height 446
click at [740, 243] on div at bounding box center [456, 223] width 912 height 446
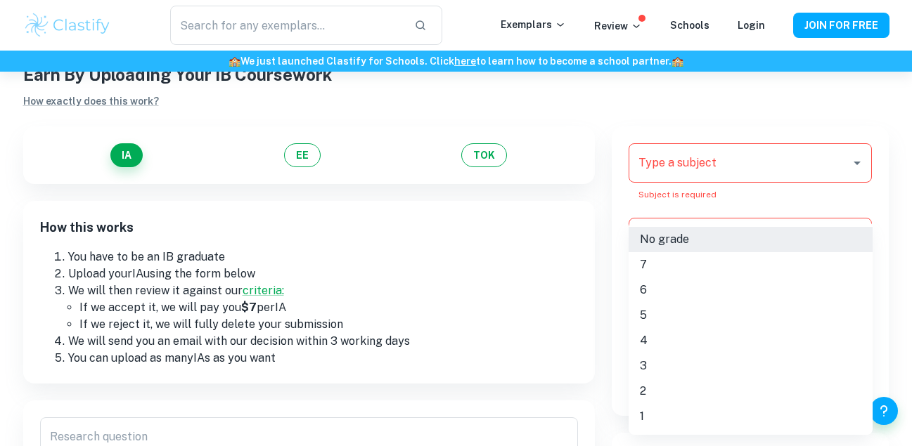
click at [670, 304] on body "We value your privacy We use cookies to enhance your browsing experience, serve…" at bounding box center [456, 245] width 912 height 446
click at [586, 298] on div at bounding box center [456, 223] width 912 height 446
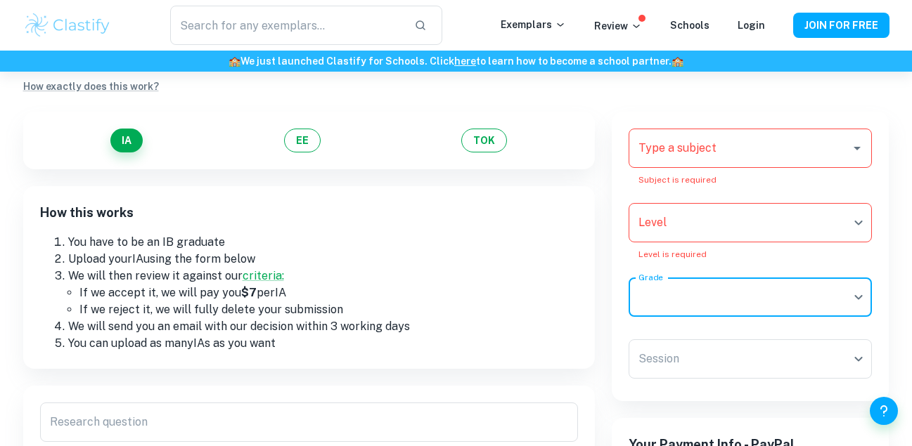
scroll to position [66, 0]
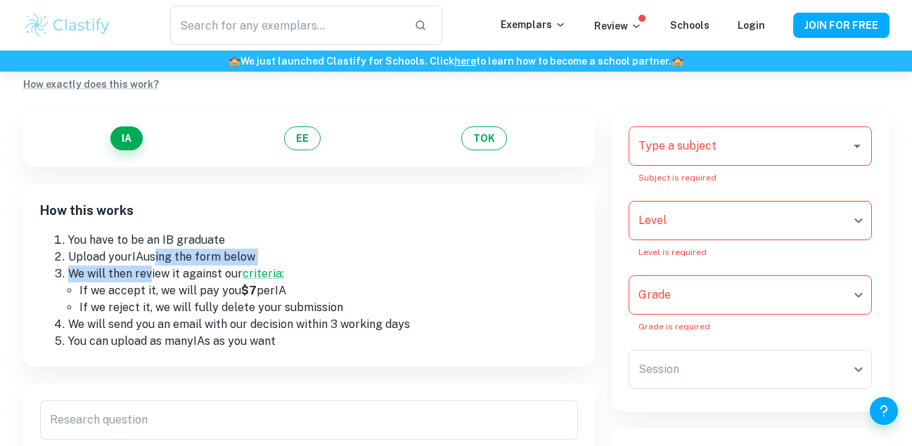
drag, startPoint x: 152, startPoint y: 251, endPoint x: 152, endPoint y: 277, distance: 26.0
click at [152, 277] on ol "You have to be an IB graduate Upload your IA using the form below We will then …" at bounding box center [309, 291] width 538 height 118
click at [152, 277] on li "We will then review it against our criteria:" at bounding box center [323, 274] width 510 height 17
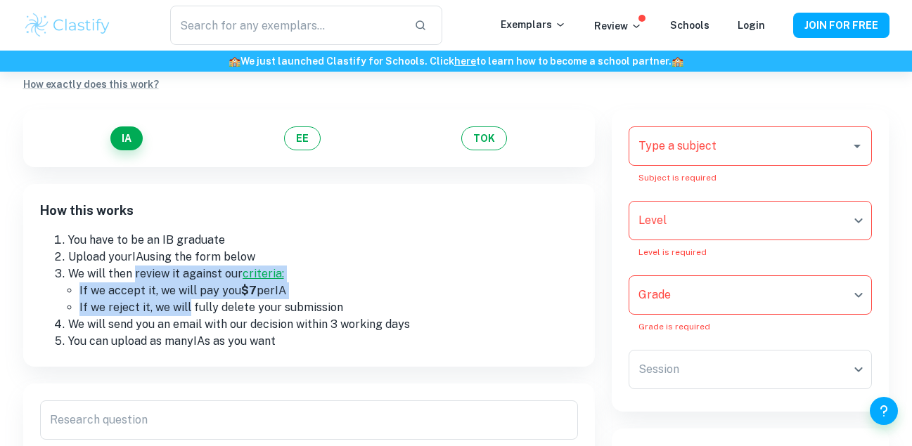
drag, startPoint x: 152, startPoint y: 277, endPoint x: 186, endPoint y: 318, distance: 53.4
click at [186, 318] on ol "You have to be an IB graduate Upload your IA using the form below We will then …" at bounding box center [309, 291] width 538 height 118
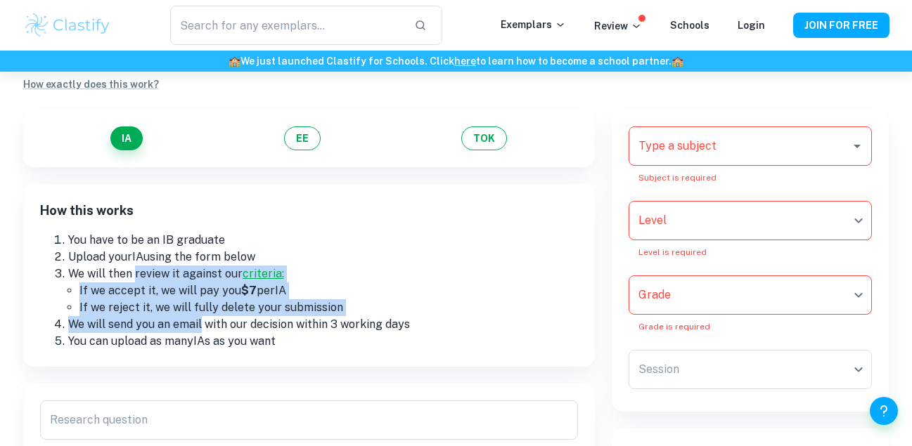
click at [186, 318] on li "We will send you an email with our decision within 3 working days" at bounding box center [323, 324] width 510 height 17
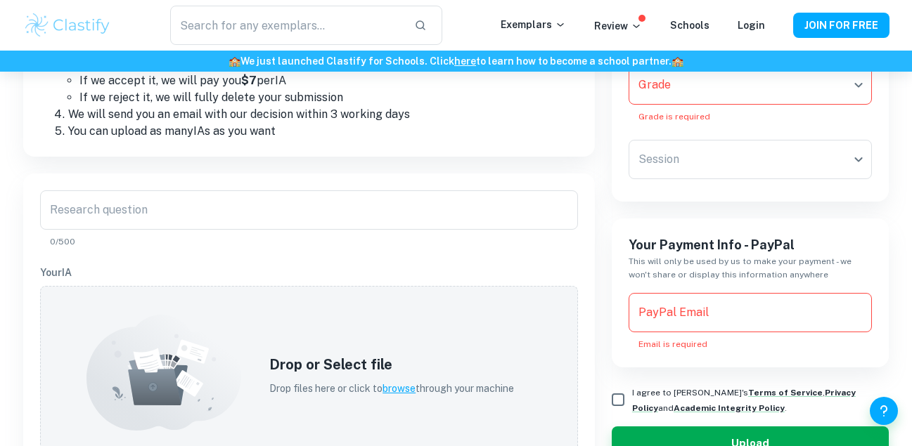
scroll to position [277, 0]
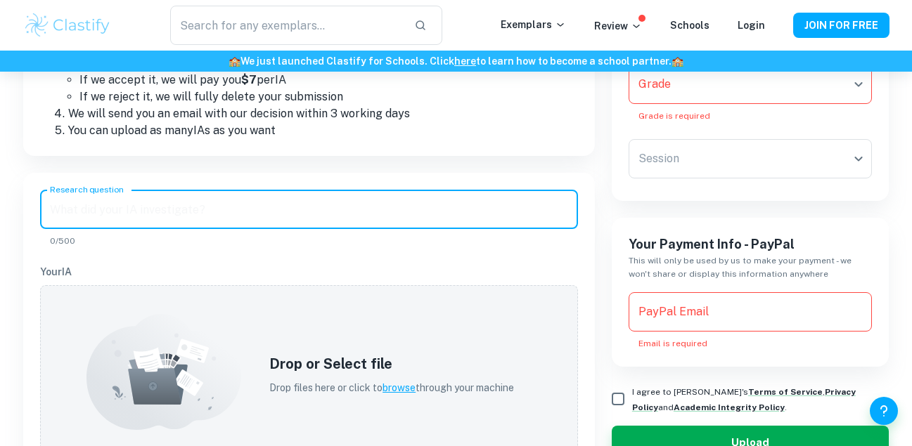
click at [169, 217] on input "Research question" at bounding box center [309, 209] width 538 height 39
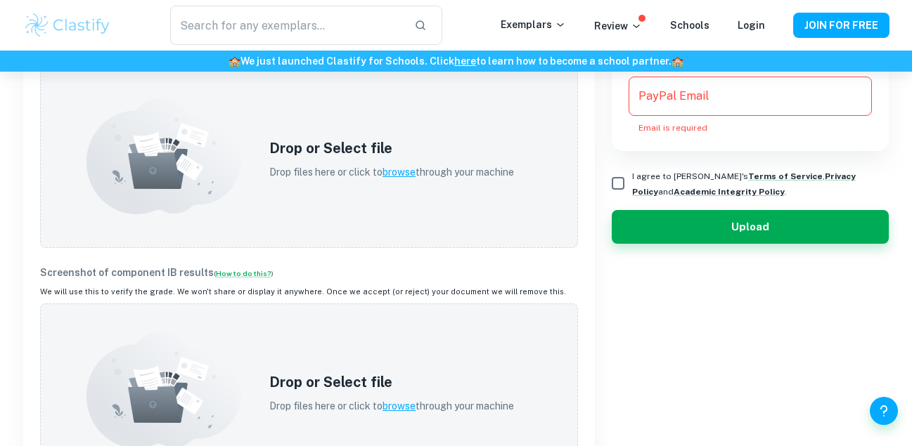
scroll to position [493, 0]
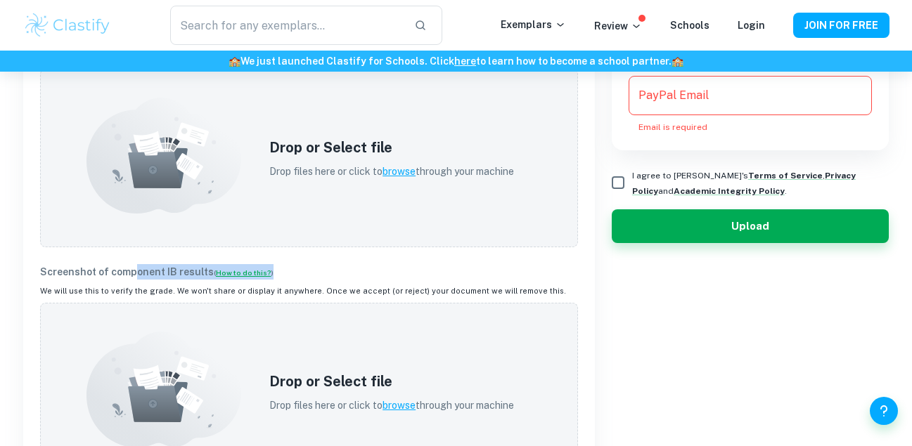
drag, startPoint x: 129, startPoint y: 266, endPoint x: 309, endPoint y: 273, distance: 179.4
click at [309, 273] on p "Screenshot of component IB results ( How to do this? )" at bounding box center [309, 271] width 538 height 15
click at [228, 270] on link "How to do this?" at bounding box center [244, 273] width 56 height 8
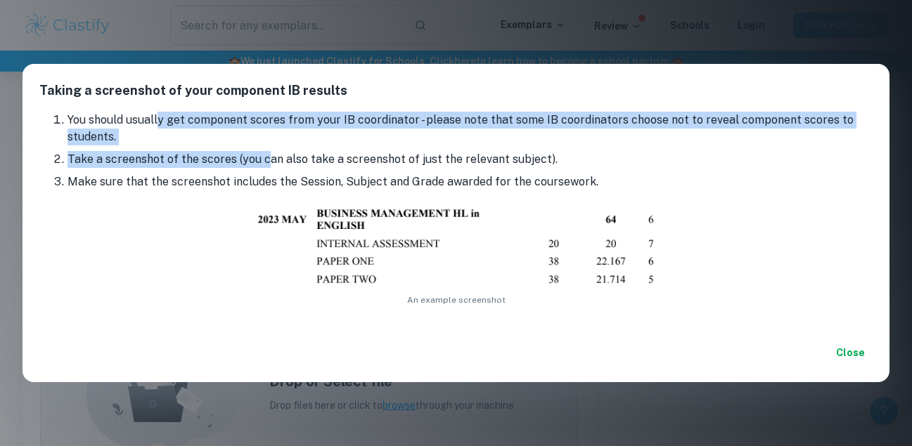
drag, startPoint x: 157, startPoint y: 127, endPoint x: 266, endPoint y: 157, distance: 113.1
click at [266, 157] on ol "You should usually get component scores from your IB coordinator - please note …" at bounding box center [455, 151] width 833 height 79
click at [266, 157] on li "Take a screenshot of the scores (you can also take a screenshot of just the rel…" at bounding box center [469, 159] width 805 height 17
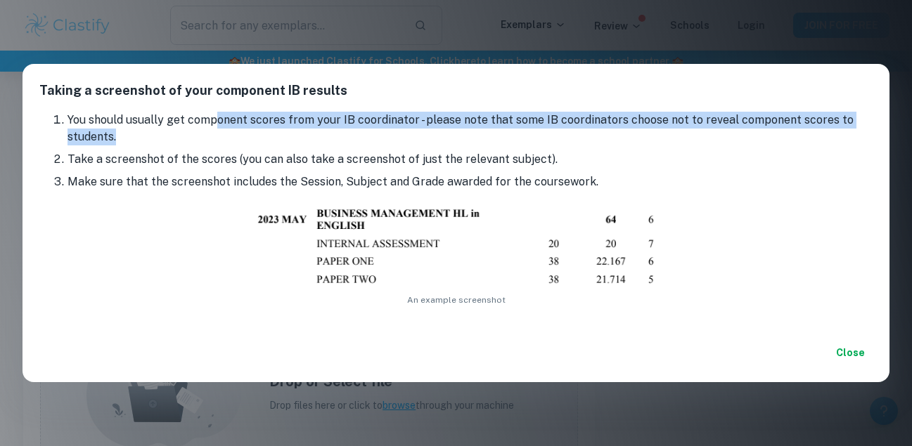
drag, startPoint x: 213, startPoint y: 115, endPoint x: 380, endPoint y: 147, distance: 169.7
click at [380, 147] on ol "You should usually get component scores from your IB coordinator - please note …" at bounding box center [455, 151] width 833 height 79
drag, startPoint x: 397, startPoint y: 123, endPoint x: 498, endPoint y: 133, distance: 101.0
click at [498, 133] on li "You should usually get component scores from your IB coordinator - please note …" at bounding box center [469, 129] width 805 height 34
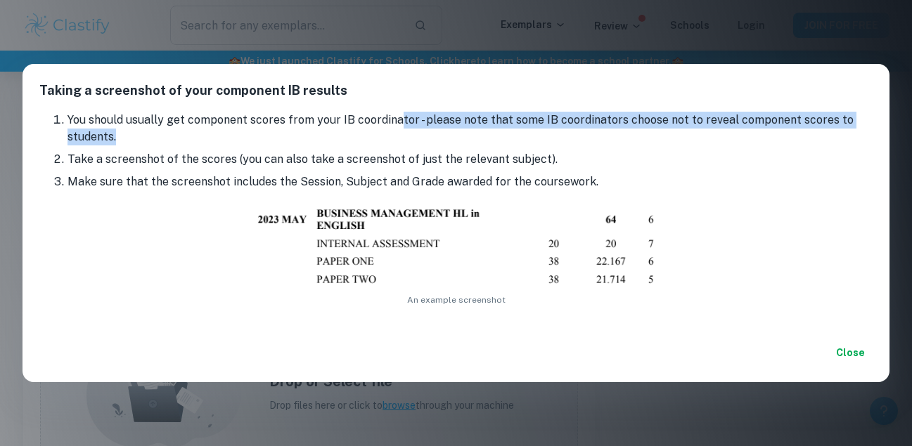
click at [498, 133] on li "You should usually get component scores from your IB coordinator - please note …" at bounding box center [469, 129] width 805 height 34
drag, startPoint x: 498, startPoint y: 133, endPoint x: 502, endPoint y: 122, distance: 11.4
click at [502, 122] on li "You should usually get component scores from your IB coordinator - please note …" at bounding box center [469, 129] width 805 height 34
drag, startPoint x: 502, startPoint y: 122, endPoint x: 511, endPoint y: 140, distance: 19.8
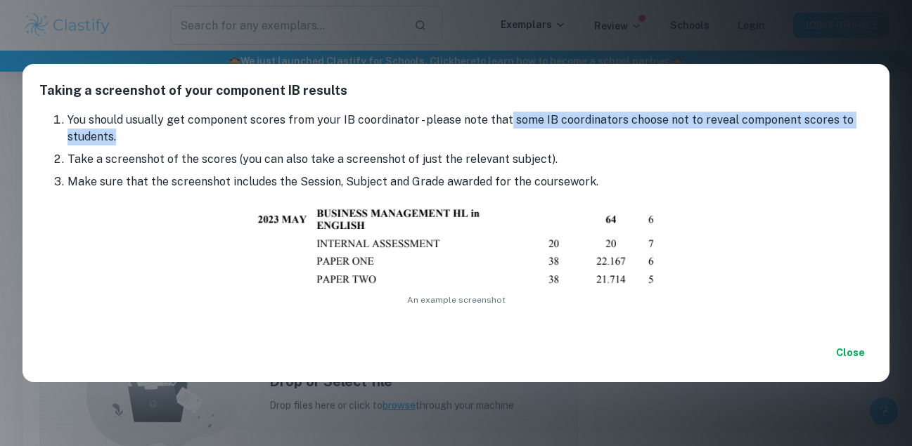
click at [511, 140] on li "You should usually get component scores from your IB coordinator - please note …" at bounding box center [469, 129] width 805 height 34
drag, startPoint x: 511, startPoint y: 140, endPoint x: 467, endPoint y: 112, distance: 52.5
click at [467, 112] on li "You should usually get component scores from your IB coordinator - please note …" at bounding box center [469, 129] width 805 height 34
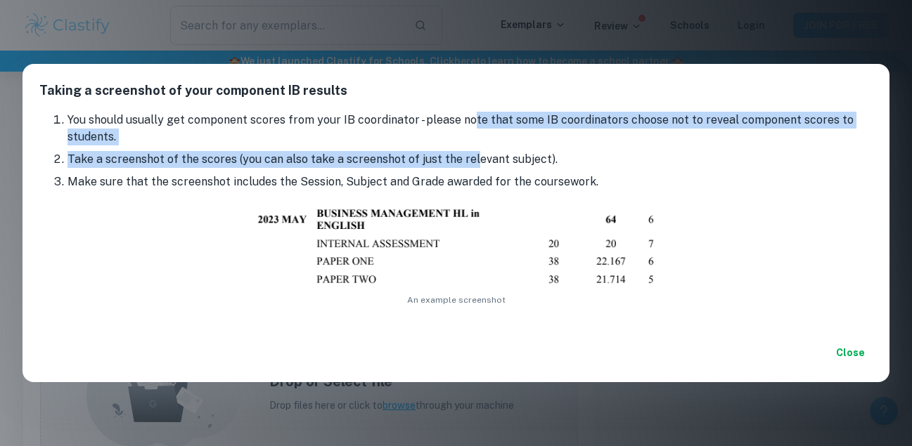
drag, startPoint x: 467, startPoint y: 112, endPoint x: 472, endPoint y: 171, distance: 59.3
click at [472, 171] on ol "You should usually get component scores from your IB coordinator - please note …" at bounding box center [455, 151] width 833 height 79
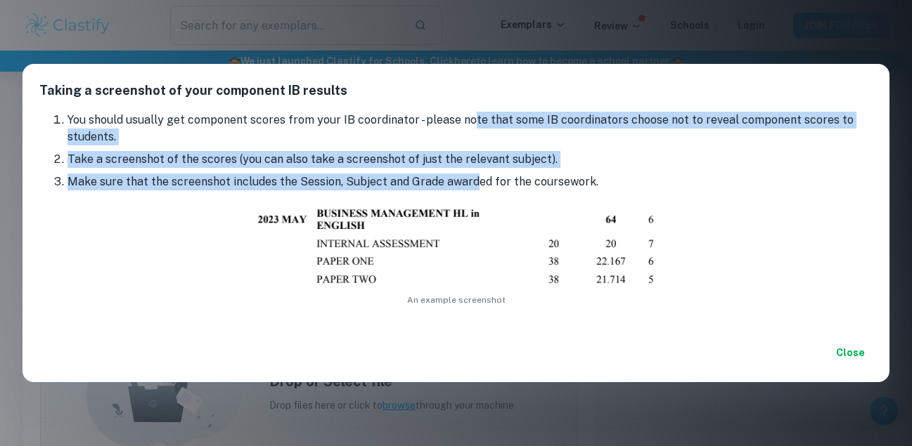
click at [472, 171] on ol "You should usually get component scores from your IB coordinator - please note …" at bounding box center [455, 151] width 833 height 79
drag, startPoint x: 383, startPoint y: 115, endPoint x: 396, endPoint y: 176, distance: 61.9
click at [396, 176] on ol "You should usually get component scores from your IB coordinator - please note …" at bounding box center [455, 151] width 833 height 79
click at [396, 176] on li "Make sure that the screenshot includes the Session, Subject and Grade awarded f…" at bounding box center [469, 182] width 805 height 17
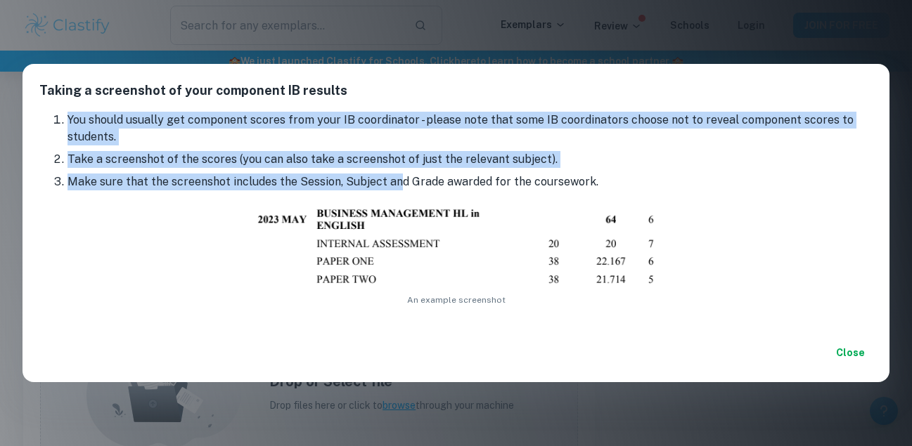
drag, startPoint x: 396, startPoint y: 176, endPoint x: 413, endPoint y: 96, distance: 81.1
click at [413, 96] on div "Taking a screenshot of your component IB results You should usually get compone…" at bounding box center [455, 223] width 867 height 318
click at [413, 96] on h2 "Taking a screenshot of your component IB results" at bounding box center [455, 88] width 867 height 48
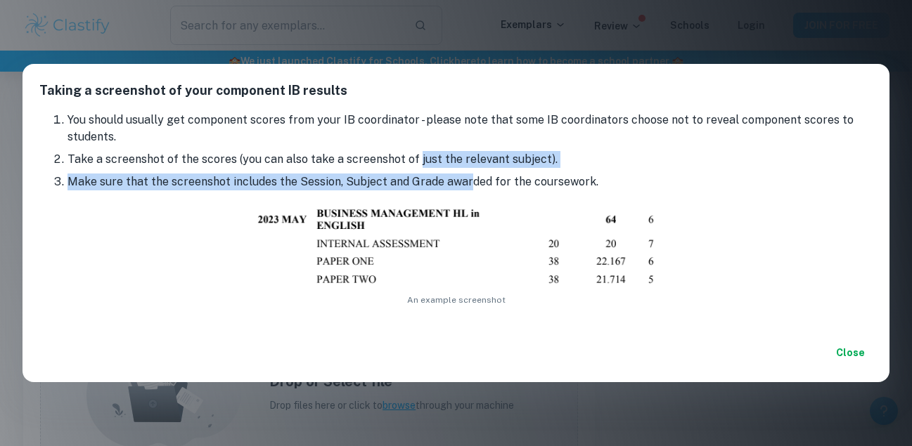
drag, startPoint x: 414, startPoint y: 158, endPoint x: 470, endPoint y: 174, distance: 58.3
click at [470, 174] on ol "You should usually get component scores from your IB coordinator - please note …" at bounding box center [455, 151] width 833 height 79
click at [470, 174] on li "Make sure that the screenshot includes the Session, Subject and Grade awarded f…" at bounding box center [469, 182] width 805 height 17
drag, startPoint x: 470, startPoint y: 174, endPoint x: 380, endPoint y: 162, distance: 90.8
click at [380, 162] on ol "You should usually get component scores from your IB coordinator - please note …" at bounding box center [455, 151] width 833 height 79
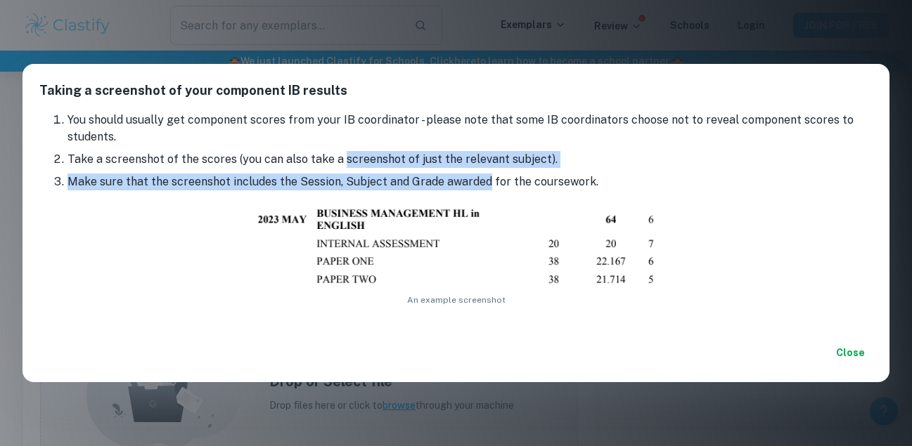
click at [380, 162] on li "Take a screenshot of the scores (you can also take a screenshot of just the rel…" at bounding box center [469, 159] width 805 height 17
drag, startPoint x: 380, startPoint y: 162, endPoint x: 451, endPoint y: 178, distance: 72.1
click at [451, 178] on ol "You should usually get component scores from your IB coordinator - please note …" at bounding box center [455, 151] width 833 height 79
click at [451, 178] on li "Make sure that the screenshot includes the Session, Subject and Grade awarded f…" at bounding box center [469, 182] width 805 height 17
drag, startPoint x: 451, startPoint y: 178, endPoint x: 351, endPoint y: 156, distance: 101.5
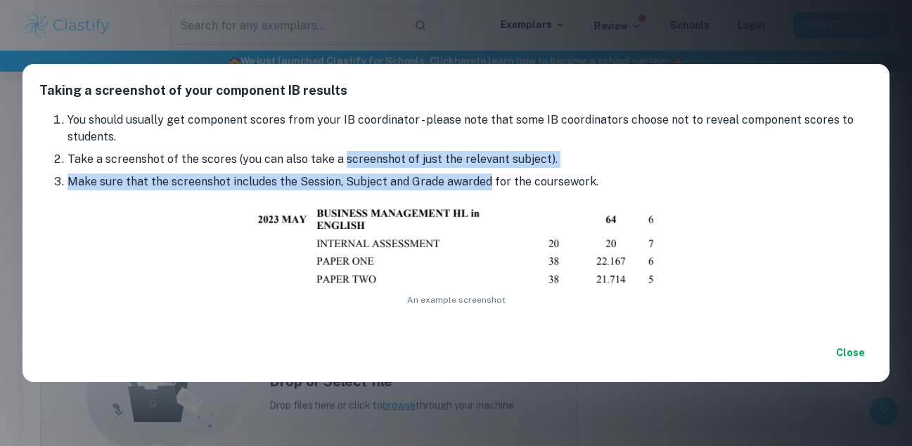
click at [351, 156] on ol "You should usually get component scores from your IB coordinator - please note …" at bounding box center [455, 151] width 833 height 79
click at [351, 156] on li "Take a screenshot of the scores (you can also take a screenshot of just the rel…" at bounding box center [469, 159] width 805 height 17
drag, startPoint x: 351, startPoint y: 156, endPoint x: 354, endPoint y: 182, distance: 26.2
click at [354, 182] on ol "You should usually get component scores from your IB coordinator - please note …" at bounding box center [455, 151] width 833 height 79
click at [354, 182] on li "Make sure that the screenshot includes the Session, Subject and Grade awarded f…" at bounding box center [469, 182] width 805 height 17
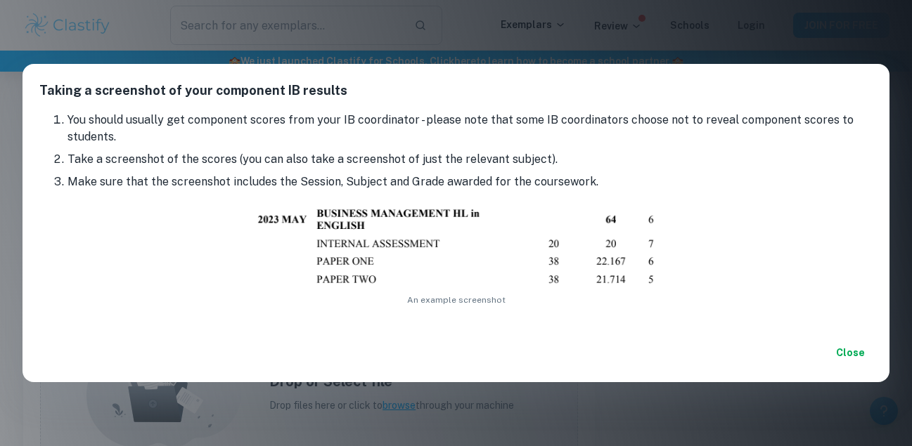
click at [644, 34] on div "Taking a screenshot of your component IB results You should usually get compone…" at bounding box center [456, 223] width 912 height 446
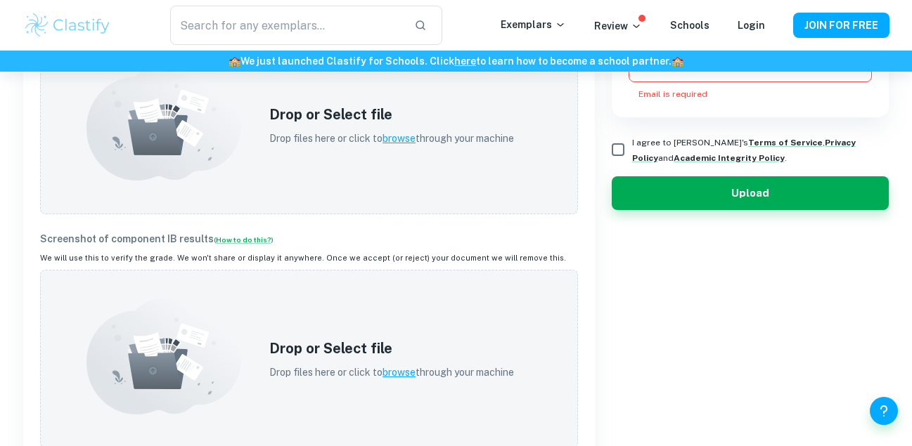
scroll to position [419, 0]
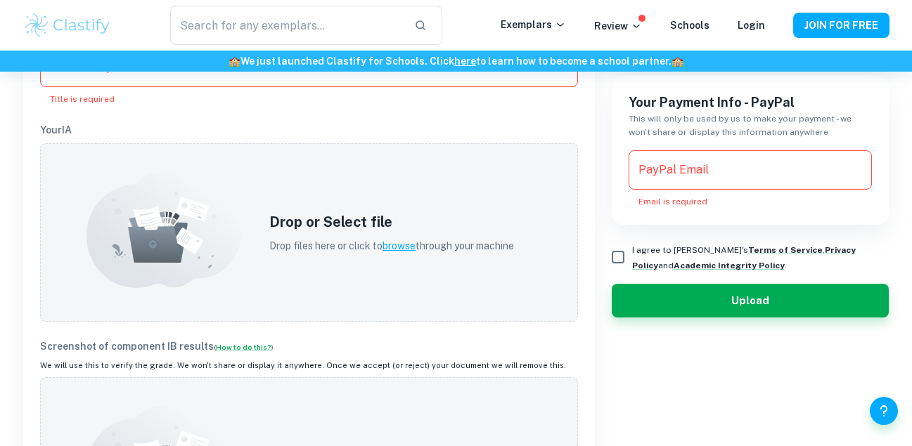
drag, startPoint x: 489, startPoint y: 194, endPoint x: 587, endPoint y: 286, distance: 134.8
click at [587, 286] on div "Research question Research question Title is required Your IA Drop or Select fi…" at bounding box center [309, 302] width 572 height 542
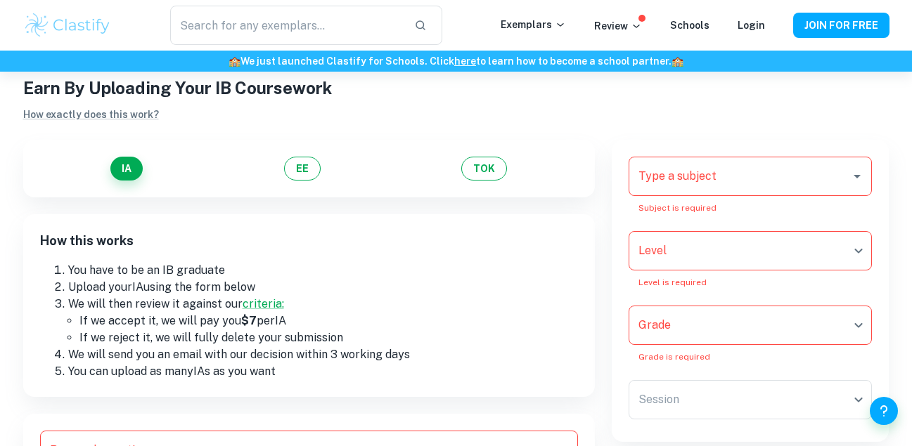
scroll to position [0, 0]
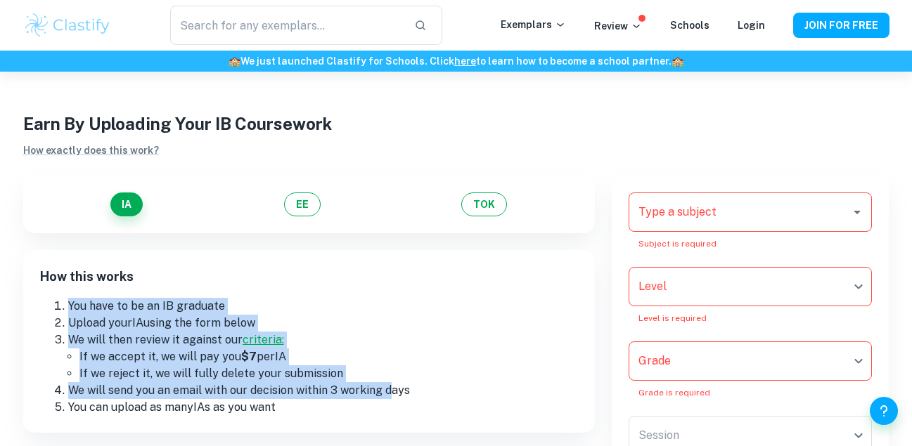
drag, startPoint x: 342, startPoint y: 268, endPoint x: 390, endPoint y: 387, distance: 128.7
click at [390, 387] on div "How this works You have to be an IB graduate Upload your IA using the form belo…" at bounding box center [309, 341] width 572 height 183
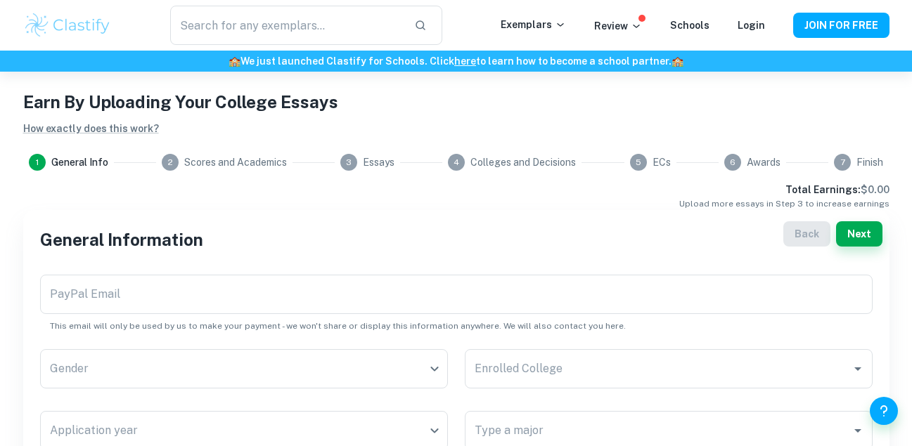
scroll to position [22, 0]
drag, startPoint x: 314, startPoint y: 94, endPoint x: 375, endPoint y: 119, distance: 66.6
click at [375, 119] on div "Earn By Uploading Your College Essays How exactly does this work?" at bounding box center [456, 113] width 866 height 48
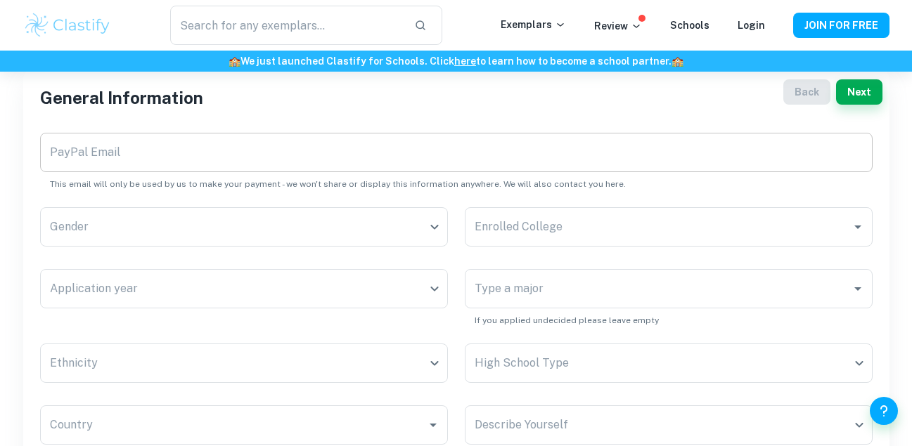
scroll to position [164, 0]
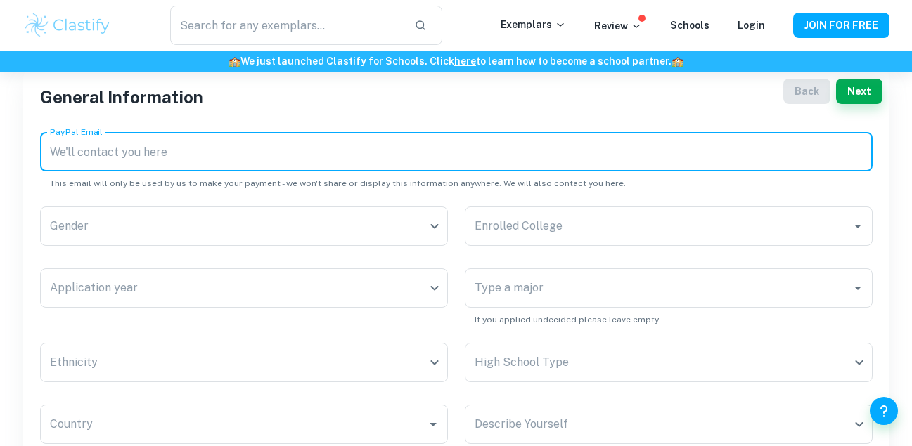
click at [228, 162] on input "PayPal Email" at bounding box center [456, 151] width 832 height 39
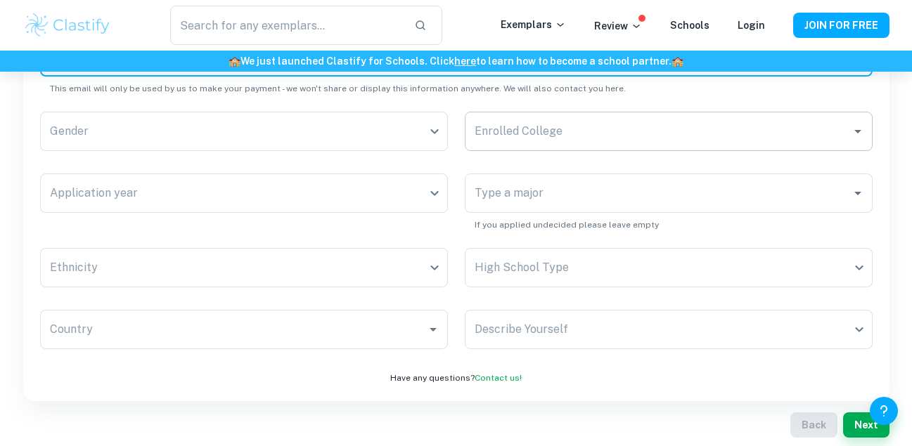
click at [522, 129] on div "Enrolled College Enrolled College" at bounding box center [669, 131] width 408 height 39
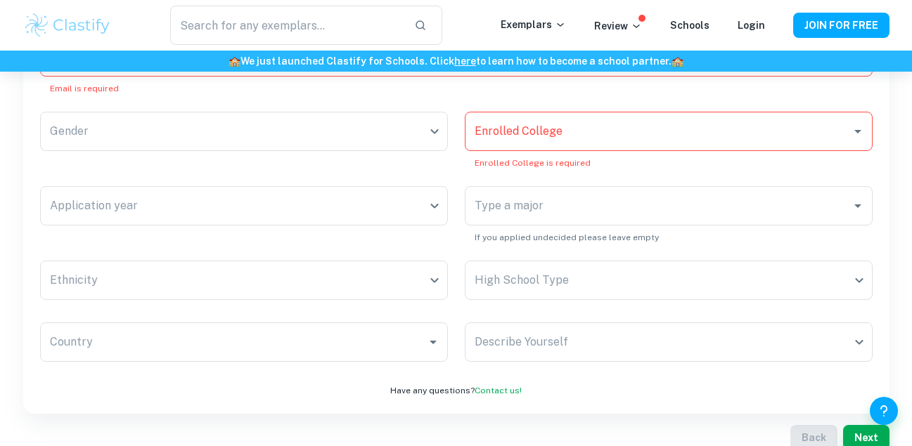
click at [440, 162] on div "PayPal Email PayPal Email Email is required Gender ​ Gender Enrolled College En…" at bounding box center [447, 193] width 849 height 347
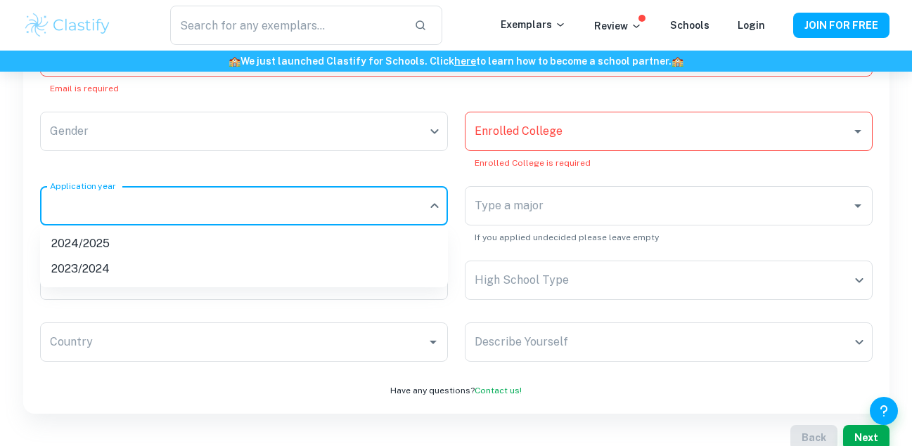
click at [421, 193] on body "We value your privacy We use cookies to enhance your browsing experience, serve…" at bounding box center [456, 35] width 912 height 446
click at [556, 211] on div at bounding box center [456, 223] width 912 height 446
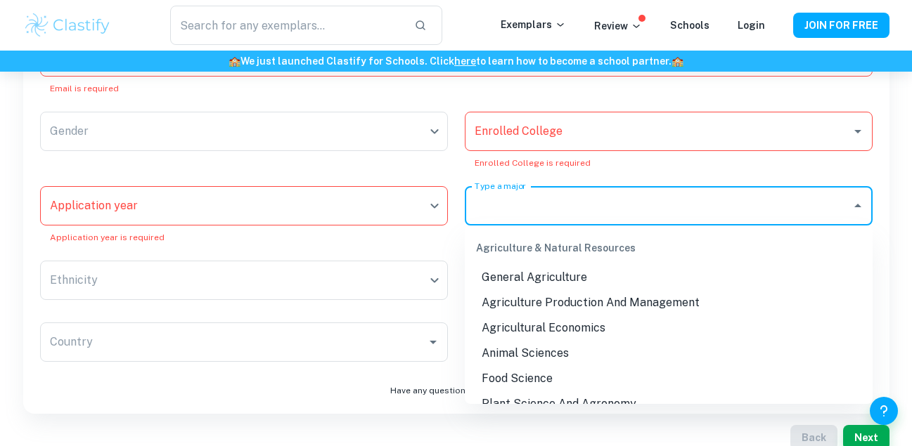
click at [556, 211] on input "Type a major" at bounding box center [658, 206] width 374 height 27
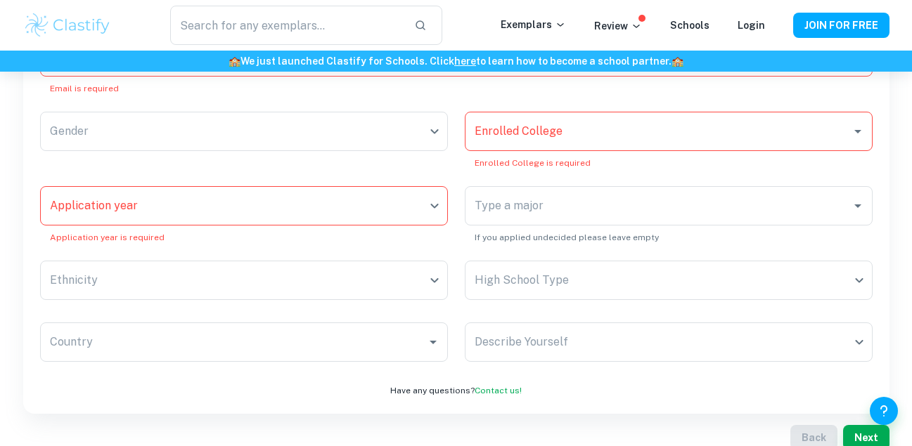
click at [404, 255] on div "Ethnicity ​ Ethnicity" at bounding box center [235, 275] width 425 height 62
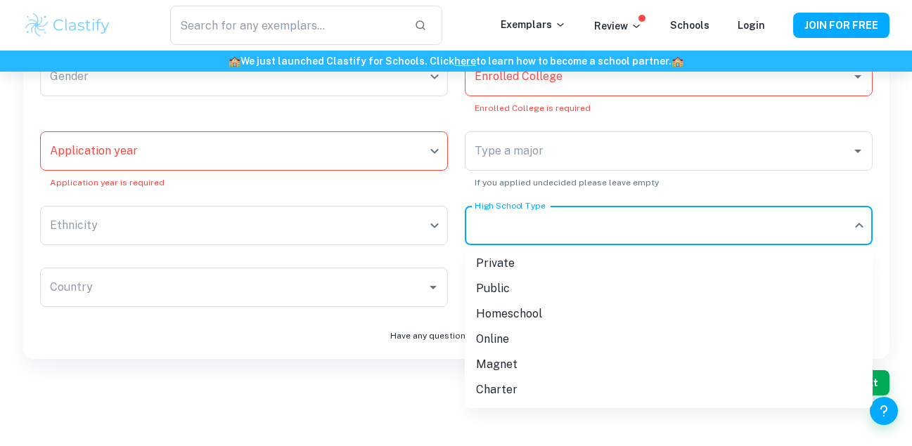
click at [290, 379] on div at bounding box center [456, 223] width 912 height 446
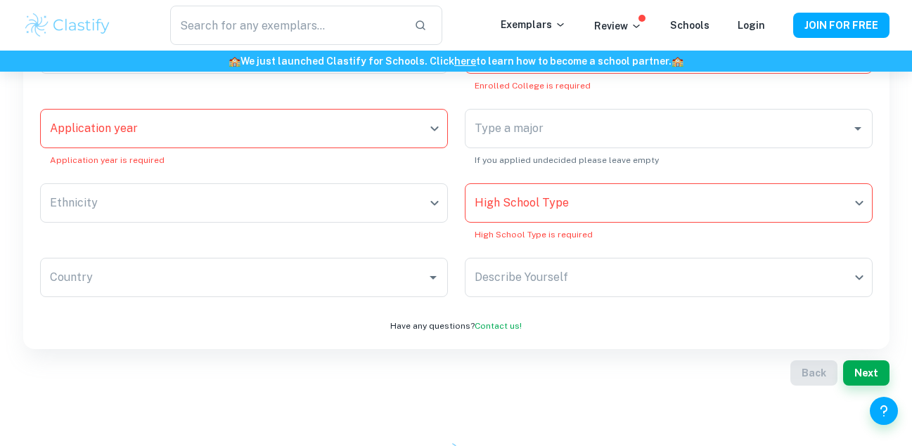
scroll to position [337, 0]
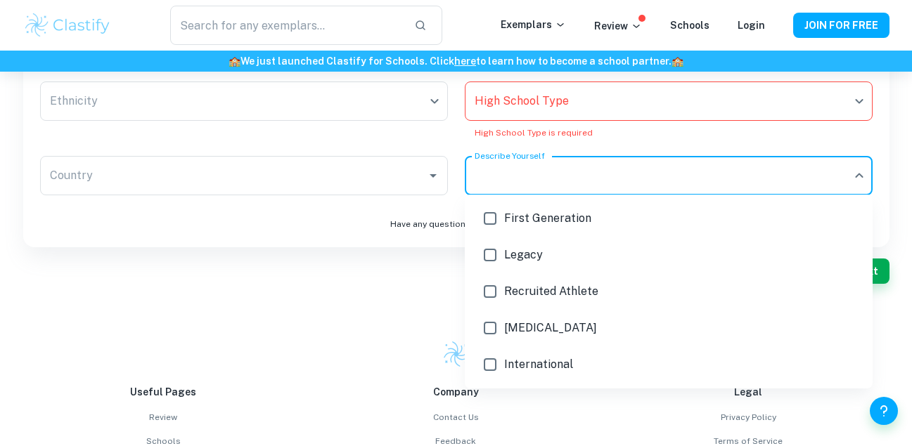
scroll to position [439, 0]
click at [402, 307] on div at bounding box center [456, 223] width 912 height 446
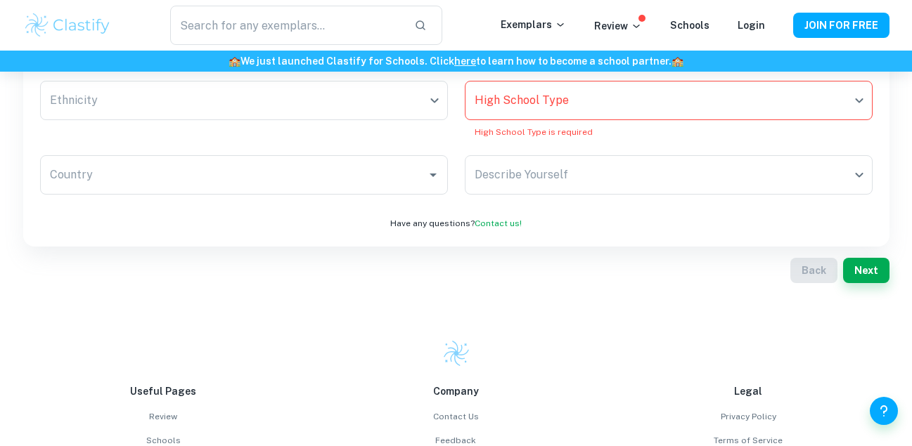
scroll to position [0, 0]
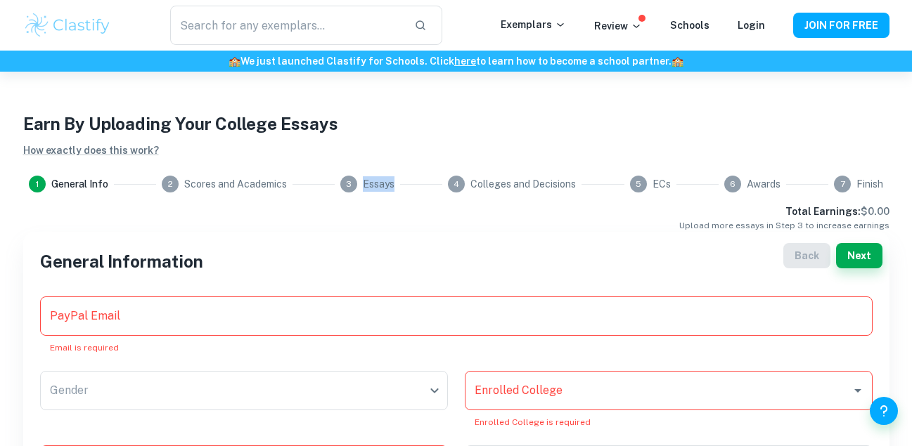
drag, startPoint x: 335, startPoint y: 179, endPoint x: 424, endPoint y: 176, distance: 88.6
click at [424, 176] on div "1 General Info 2 Scores and Academics 3 Essays 4 Colleges and Decisions 5 ECs 6…" at bounding box center [456, 184] width 866 height 17
drag, startPoint x: 424, startPoint y: 176, endPoint x: 590, endPoint y: 183, distance: 166.0
click at [590, 183] on div "1 General Info 2 Scores and Academics 3 Essays 4 Colleges and Decisions 5 ECs 6…" at bounding box center [456, 184] width 866 height 17
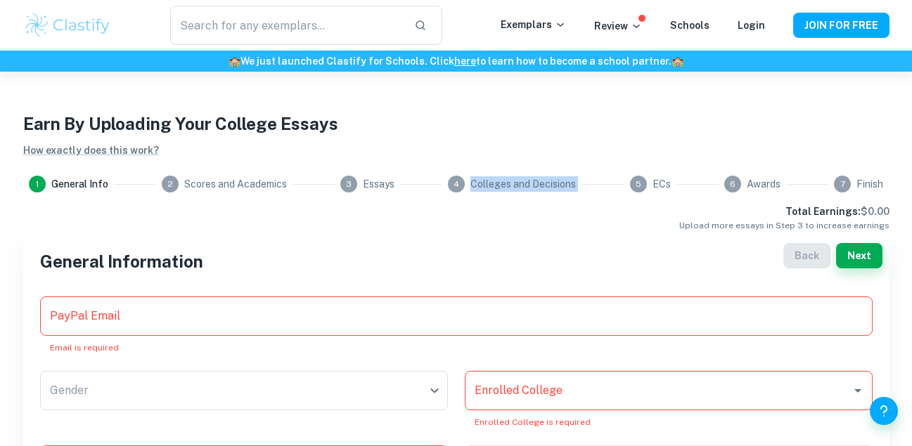
click at [590, 183] on div "1 General Info 2 Scores and Academics 3 Essays 4 Colleges and Decisions 5 ECs 6…" at bounding box center [456, 184] width 866 height 17
drag, startPoint x: 590, startPoint y: 183, endPoint x: 697, endPoint y: 182, distance: 106.9
click at [697, 182] on div "1 General Info 2 Scores and Academics 3 Essays 4 Colleges and Decisions 5 ECs 6…" at bounding box center [456, 184] width 866 height 17
drag, startPoint x: 697, startPoint y: 182, endPoint x: 825, endPoint y: 169, distance: 129.3
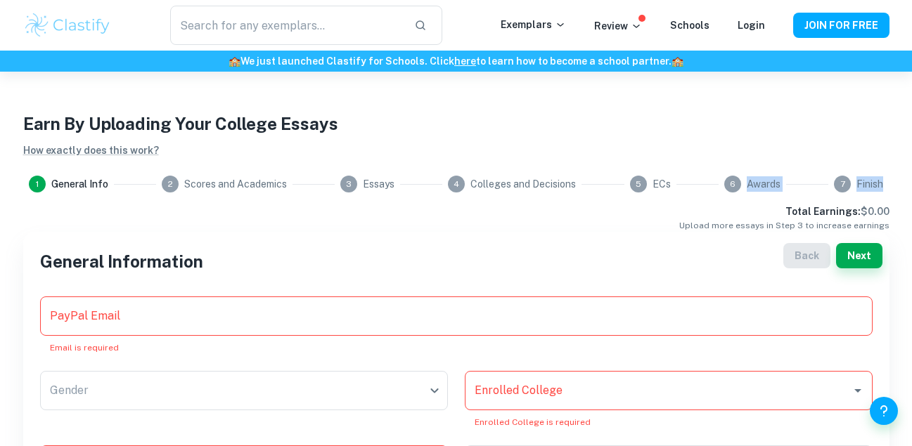
click at [825, 169] on div "Earn By Uploading Your College Essays How exactly does this work? 1 General Inf…" at bounding box center [456, 411] width 900 height 679
drag, startPoint x: 647, startPoint y: 186, endPoint x: 767, endPoint y: 193, distance: 120.4
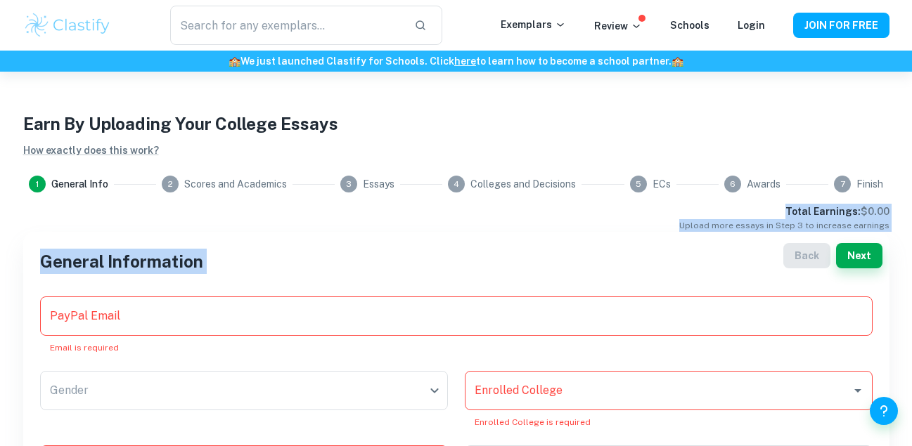
drag, startPoint x: 767, startPoint y: 193, endPoint x: 747, endPoint y: 256, distance: 66.5
click at [747, 256] on h4 "General Information" at bounding box center [456, 261] width 832 height 25
